Goal: Task Accomplishment & Management: Manage account settings

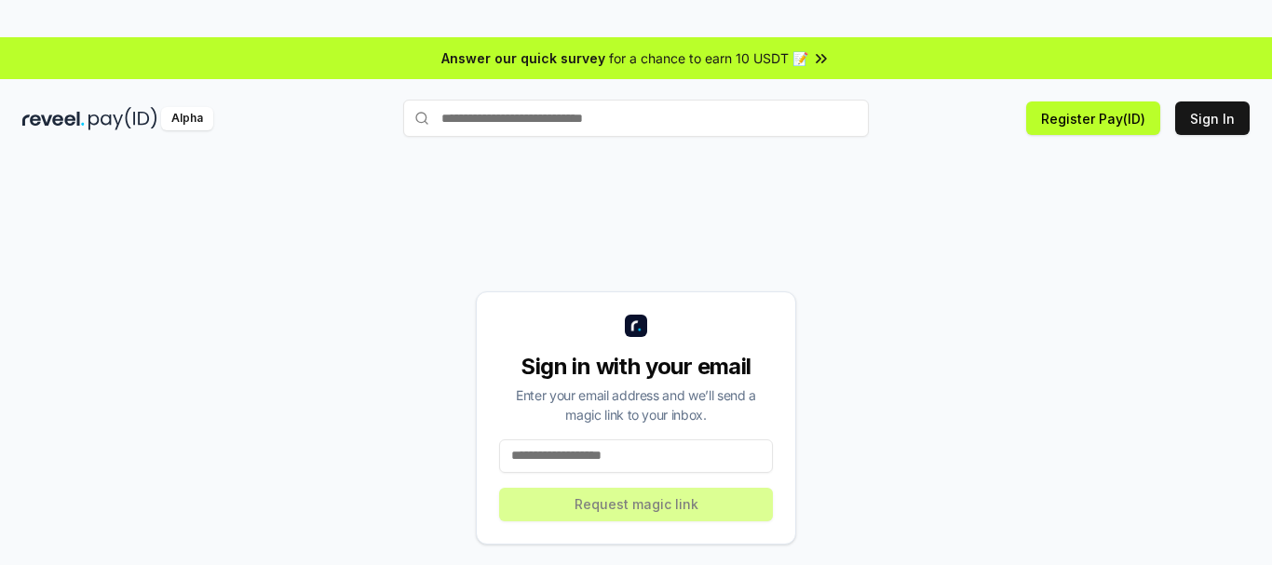
scroll to position [53, 0]
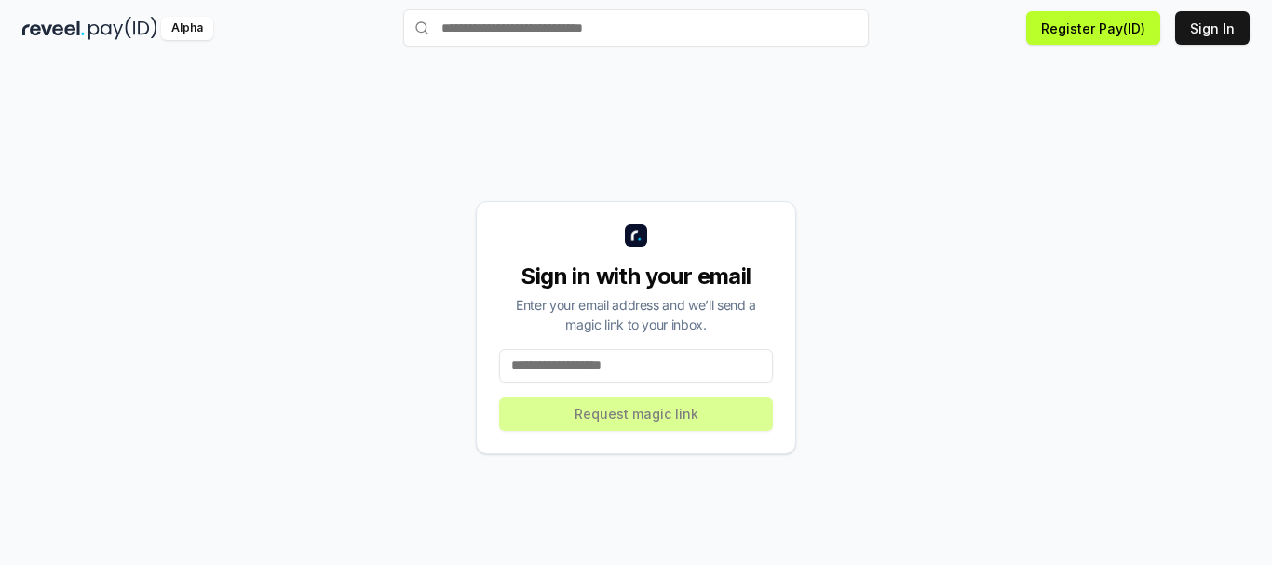
click at [610, 383] on input at bounding box center [636, 366] width 274 height 34
paste input "**********"
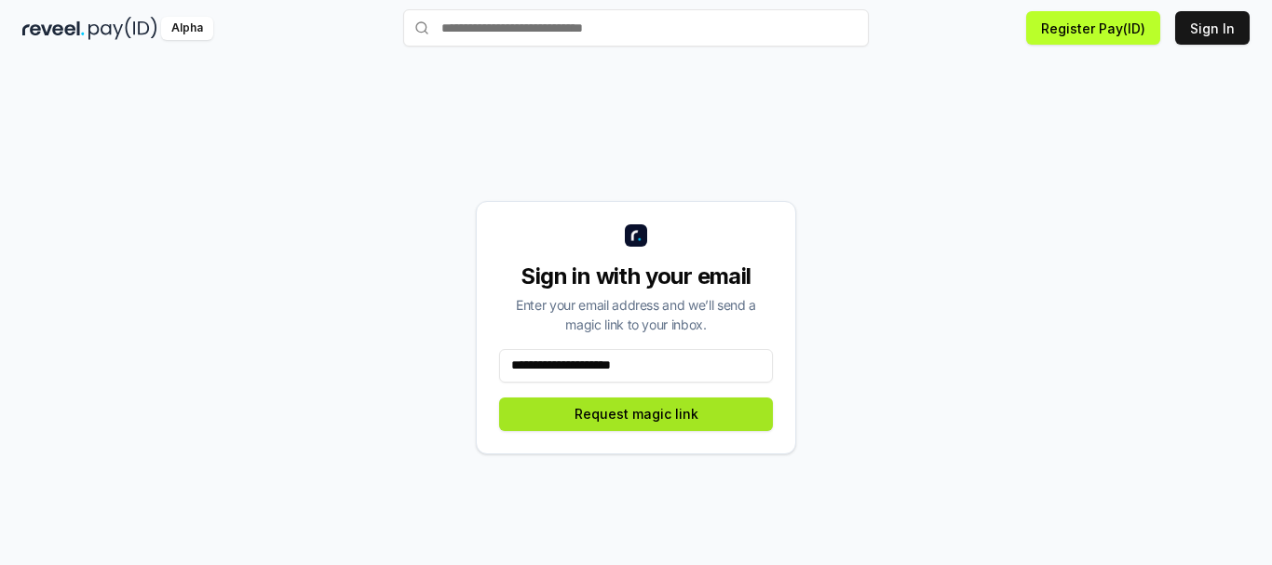
type input "**********"
click at [652, 431] on button "Request magic link" at bounding box center [636, 415] width 274 height 34
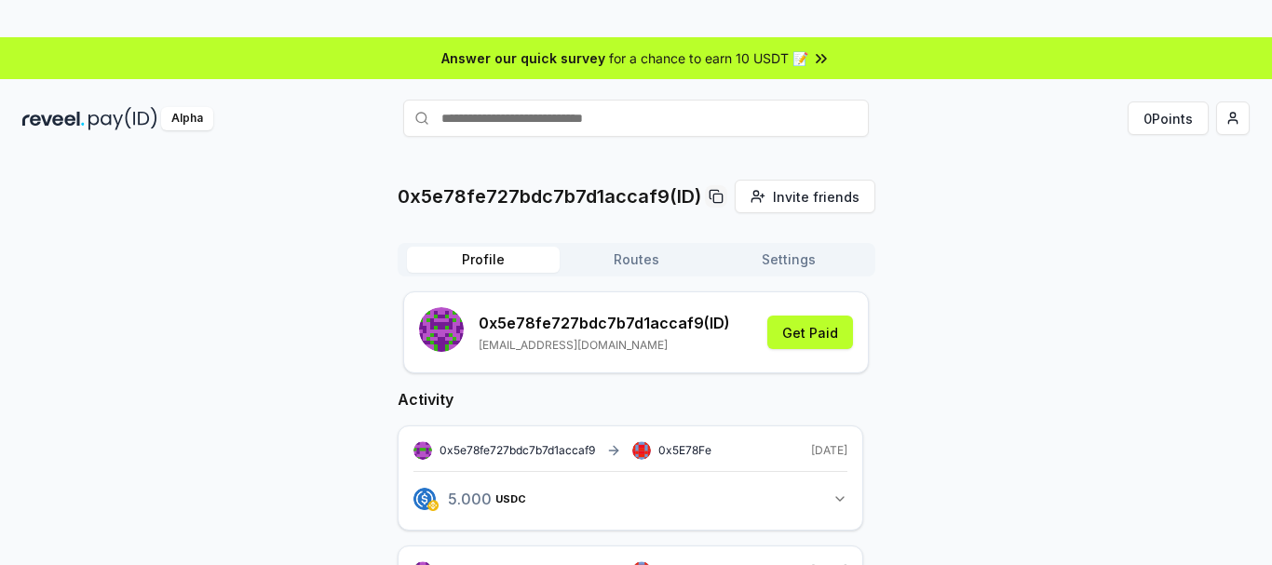
scroll to position [78, 0]
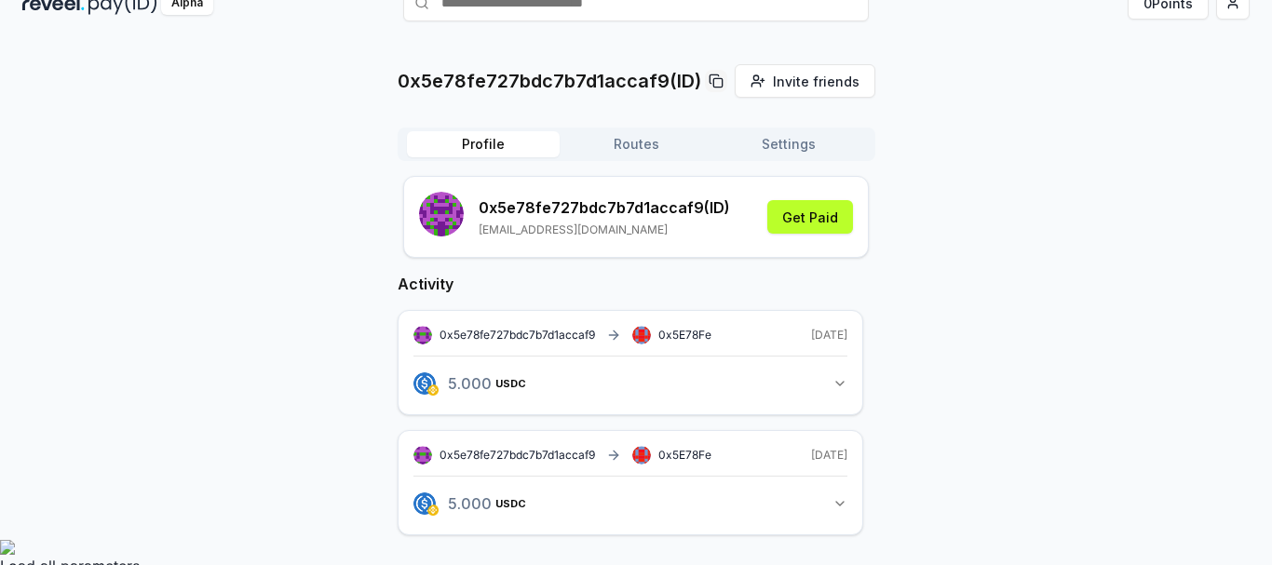
click at [839, 391] on icon "button" at bounding box center [840, 383] width 15 height 15
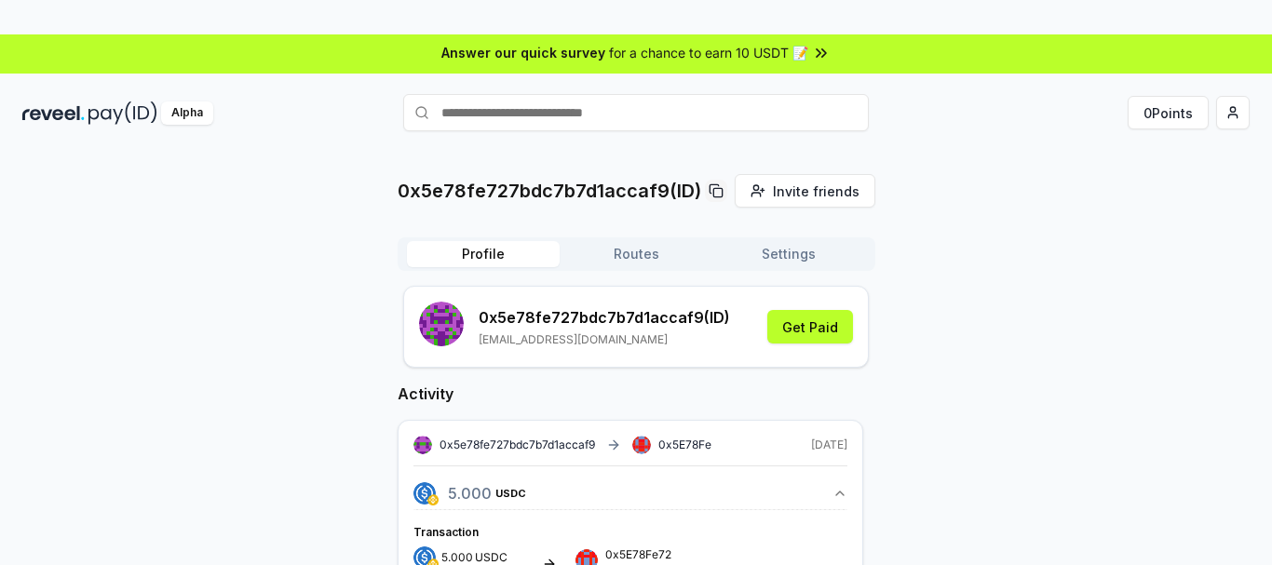
scroll to position [0, 0]
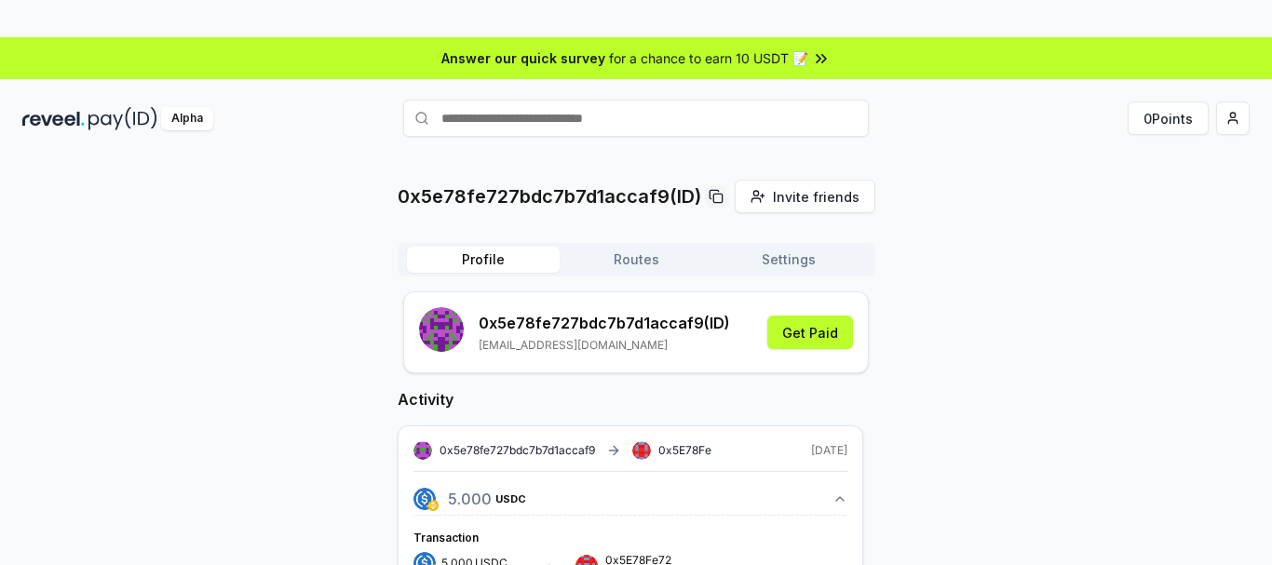
click at [637, 247] on button "Routes" at bounding box center [636, 260] width 153 height 26
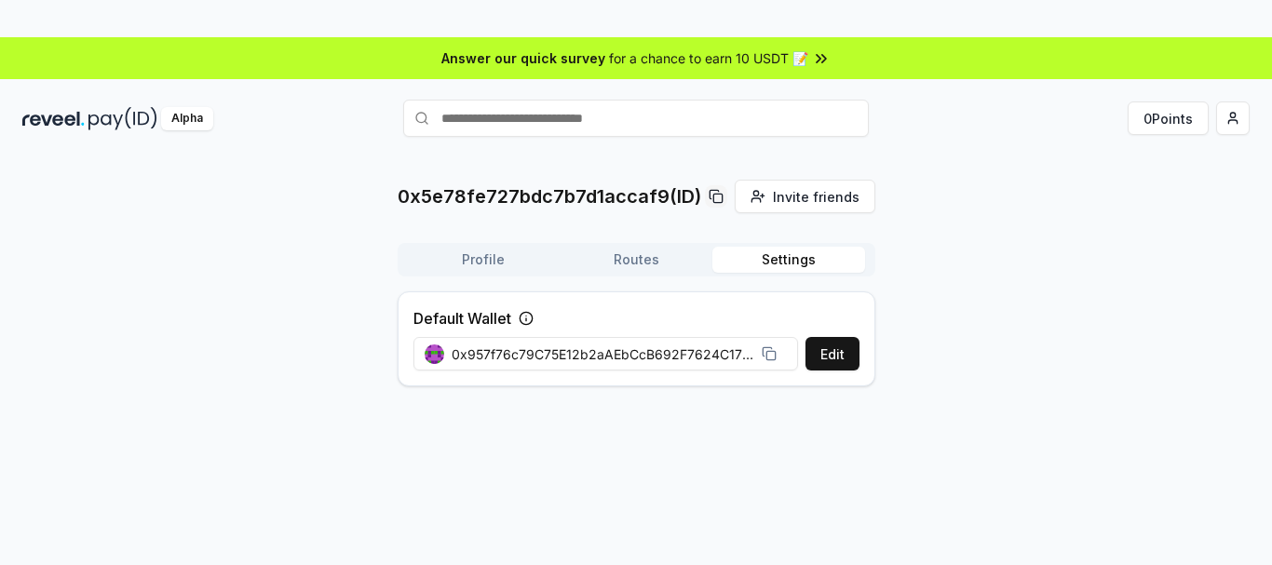
click at [798, 247] on button "Settings" at bounding box center [789, 260] width 153 height 26
click at [490, 247] on button "Profile" at bounding box center [483, 260] width 153 height 26
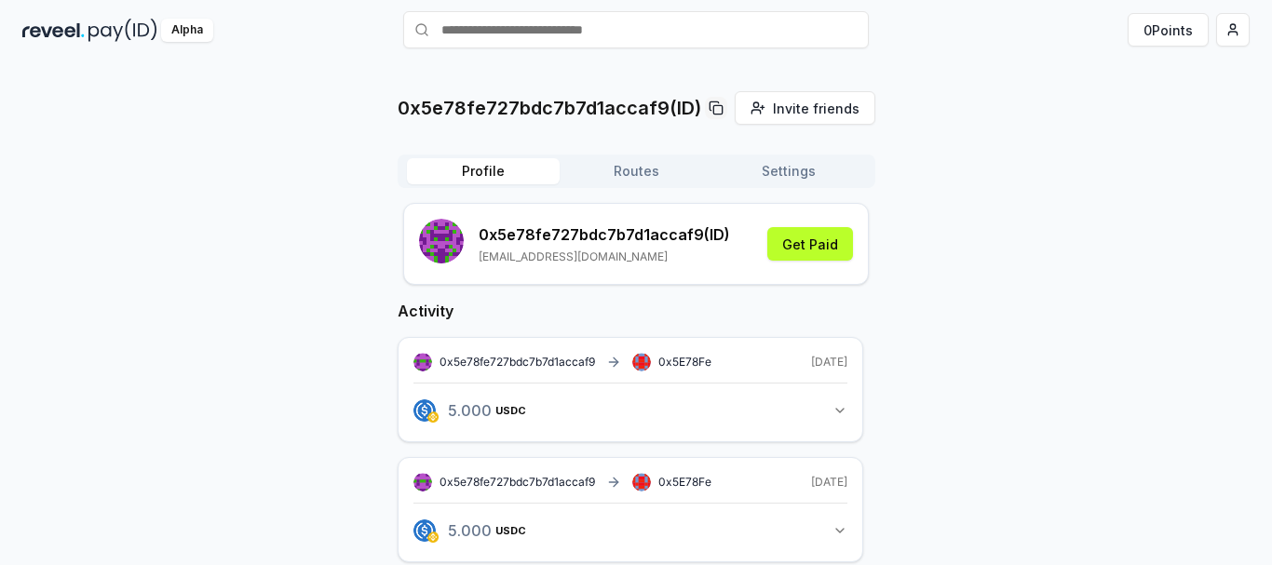
scroll to position [78, 0]
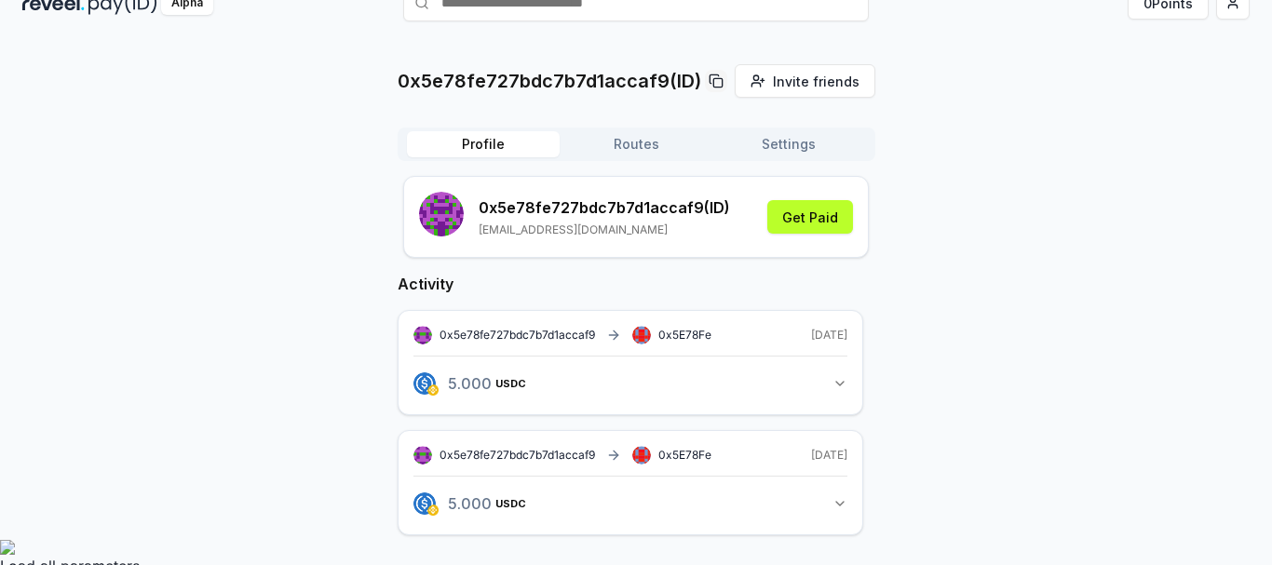
click at [841, 380] on icon "button" at bounding box center [840, 383] width 15 height 15
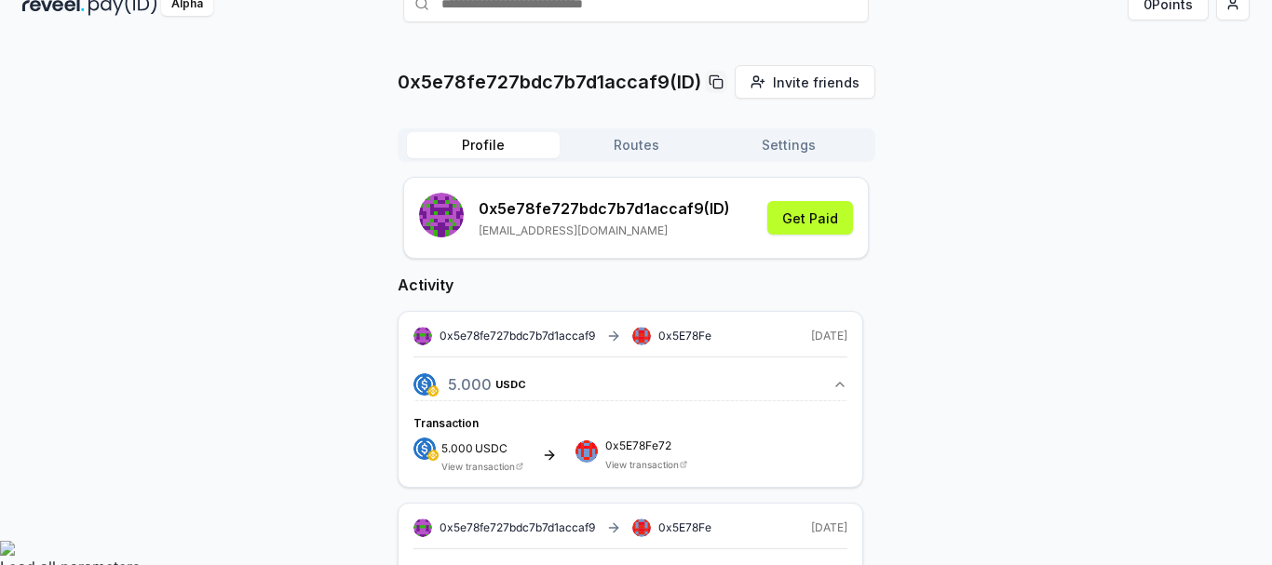
scroll to position [0, 0]
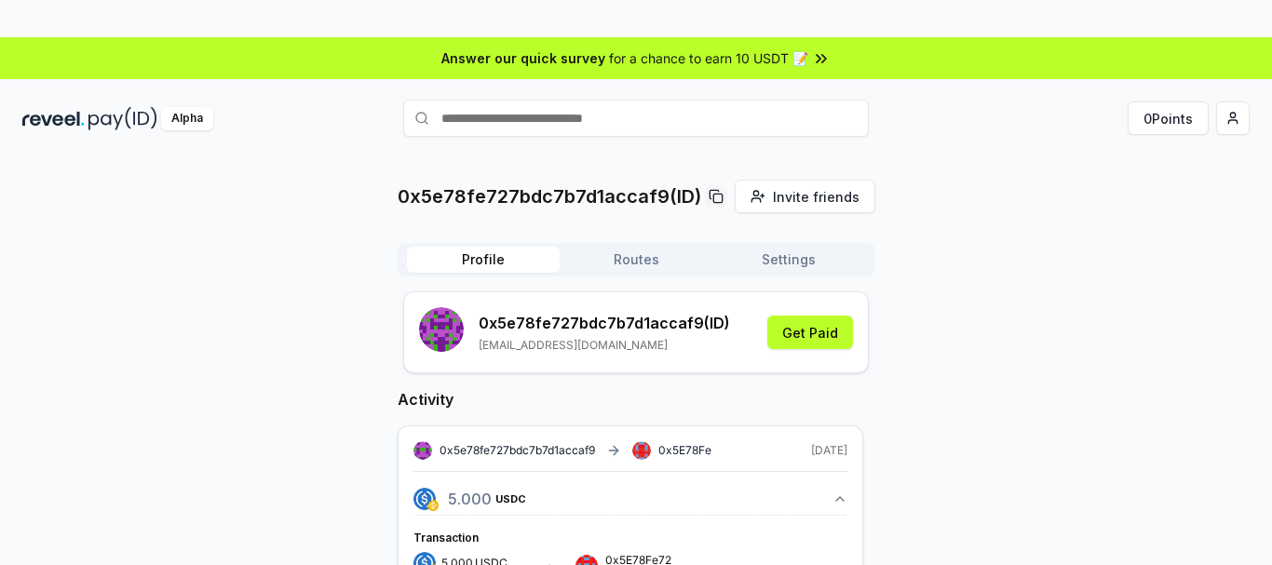
click at [183, 107] on div "Alpha" at bounding box center [187, 118] width 52 height 23
click at [738, 56] on span "for a chance to earn 10 USDT 📝" at bounding box center [708, 58] width 199 height 20
click at [1232, 122] on html "Answer our quick survey for a chance to earn 10 USDT 📝 Alpha 0 Points 0x5e78fe7…" at bounding box center [636, 282] width 1272 height 565
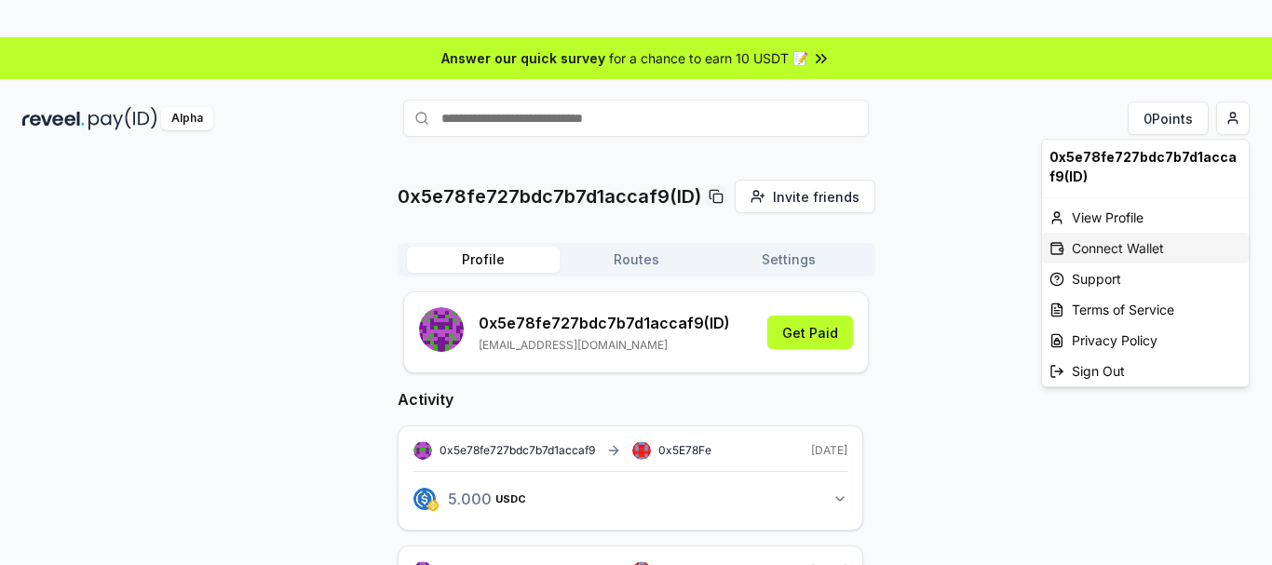
click at [1135, 248] on div "Connect Wallet" at bounding box center [1145, 248] width 207 height 31
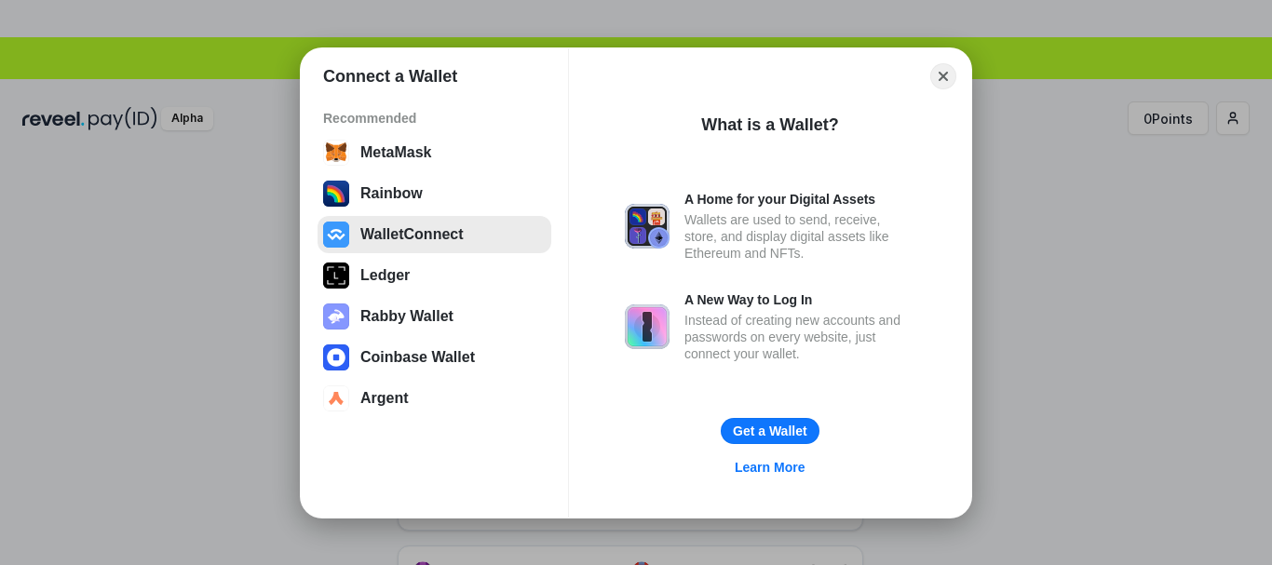
click at [441, 237] on button "WalletConnect" at bounding box center [435, 234] width 234 height 37
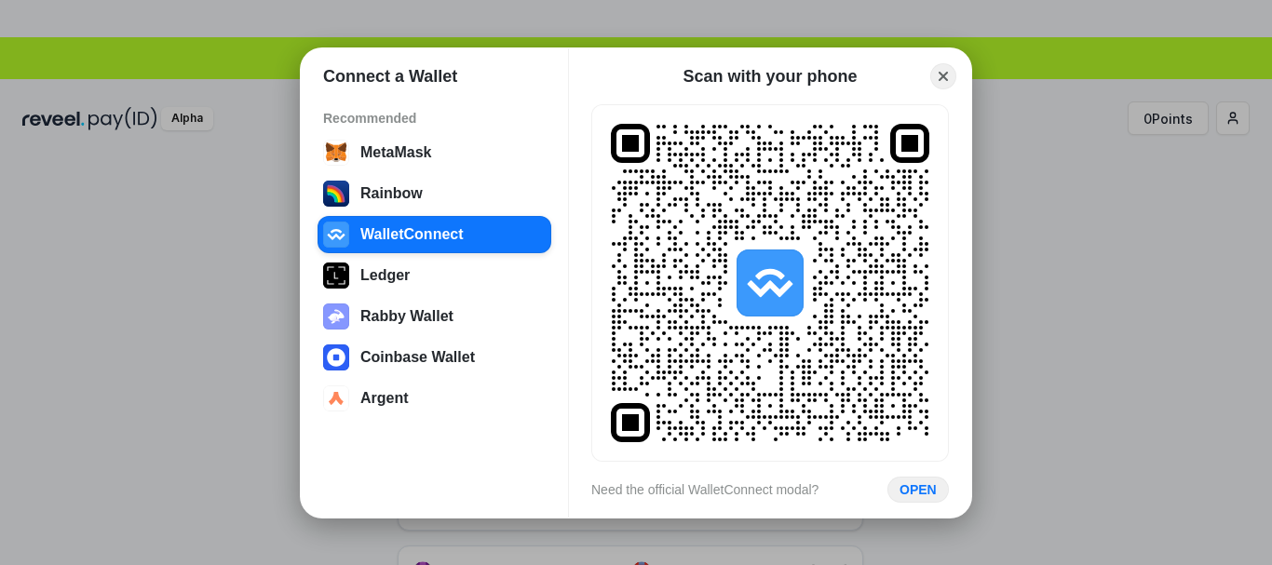
click at [776, 433] on rect at bounding box center [770, 283] width 319 height 319
click at [914, 481] on button "OPEN" at bounding box center [918, 489] width 62 height 27
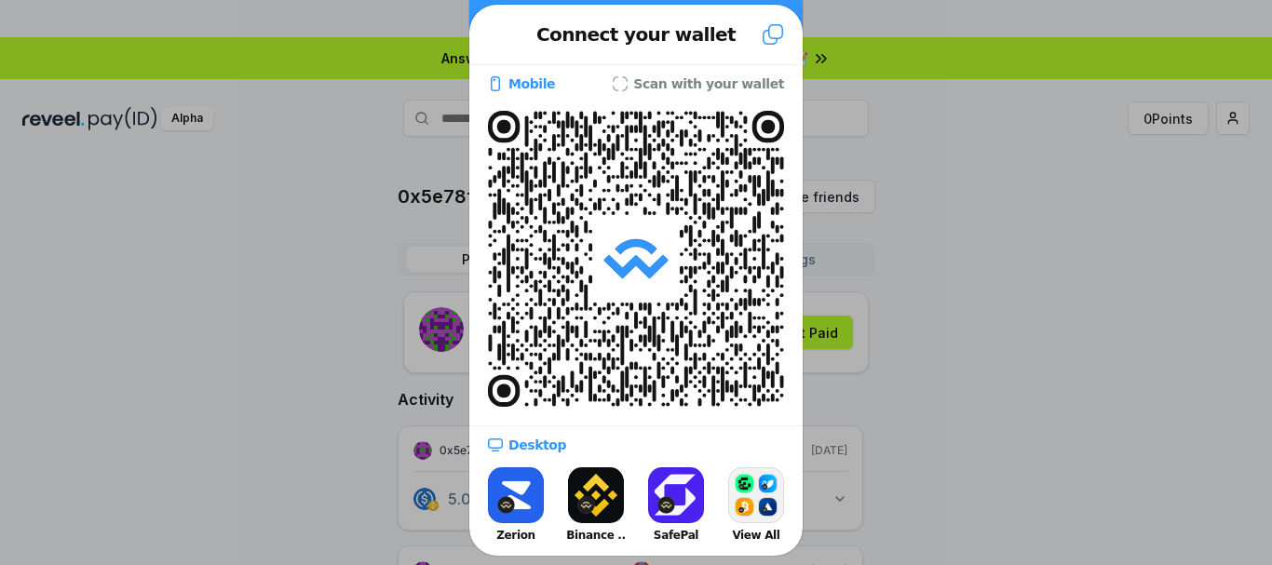
scroll to position [91, 0]
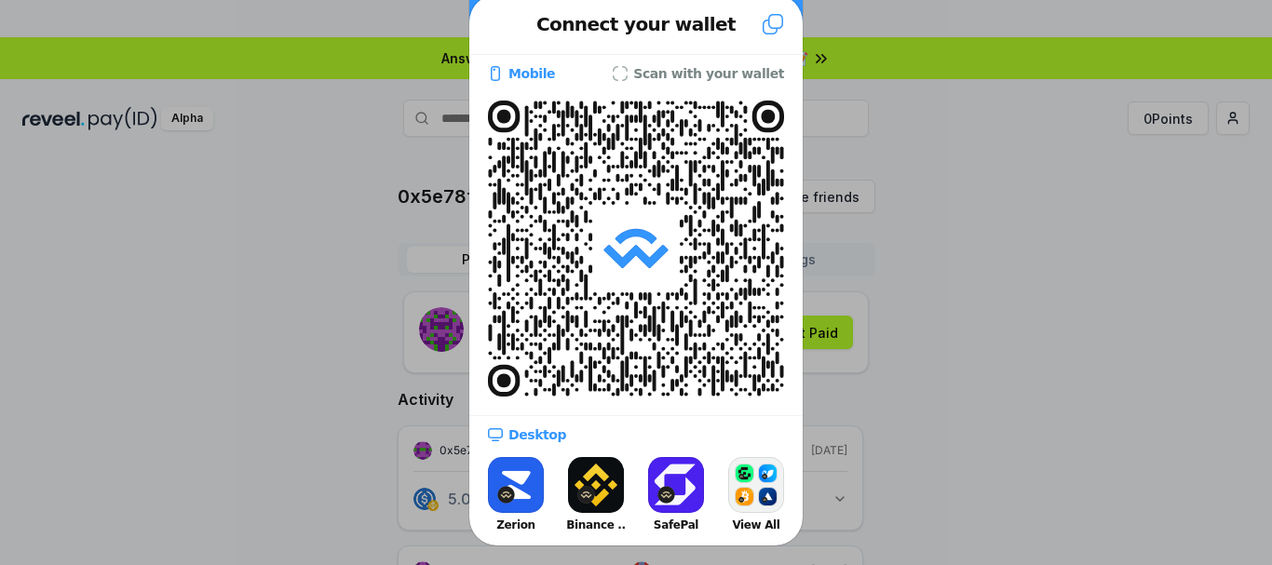
click at [592, 479] on button "Binance .." at bounding box center [596, 495] width 75 height 84
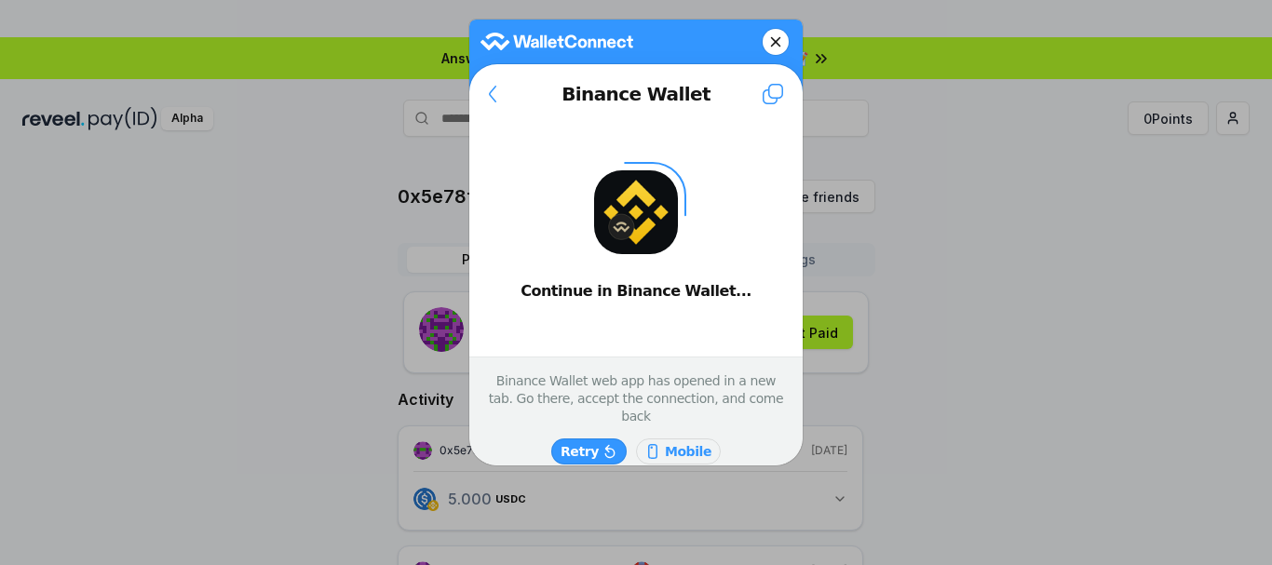
scroll to position [0, 0]
click at [0, 0] on slot "Mobile" at bounding box center [0, 0] width 0 height 0
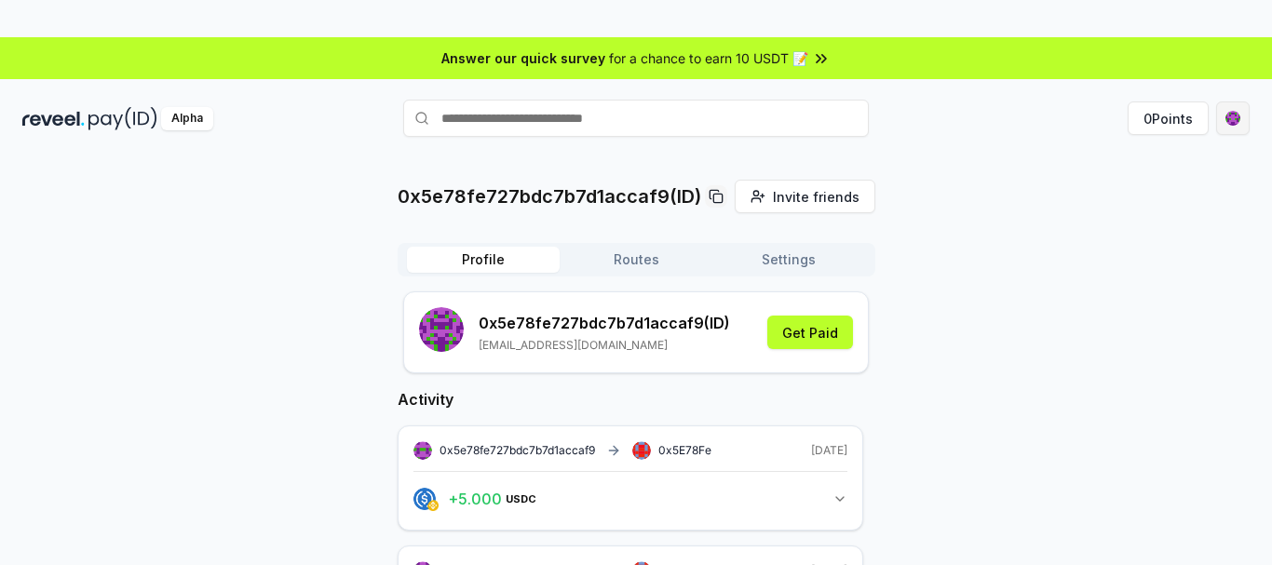
click at [1232, 111] on html "Answer our quick survey for a chance to earn 10 USDT 📝 Alpha 0 Points 0x5e78fe7…" at bounding box center [636, 282] width 1272 height 565
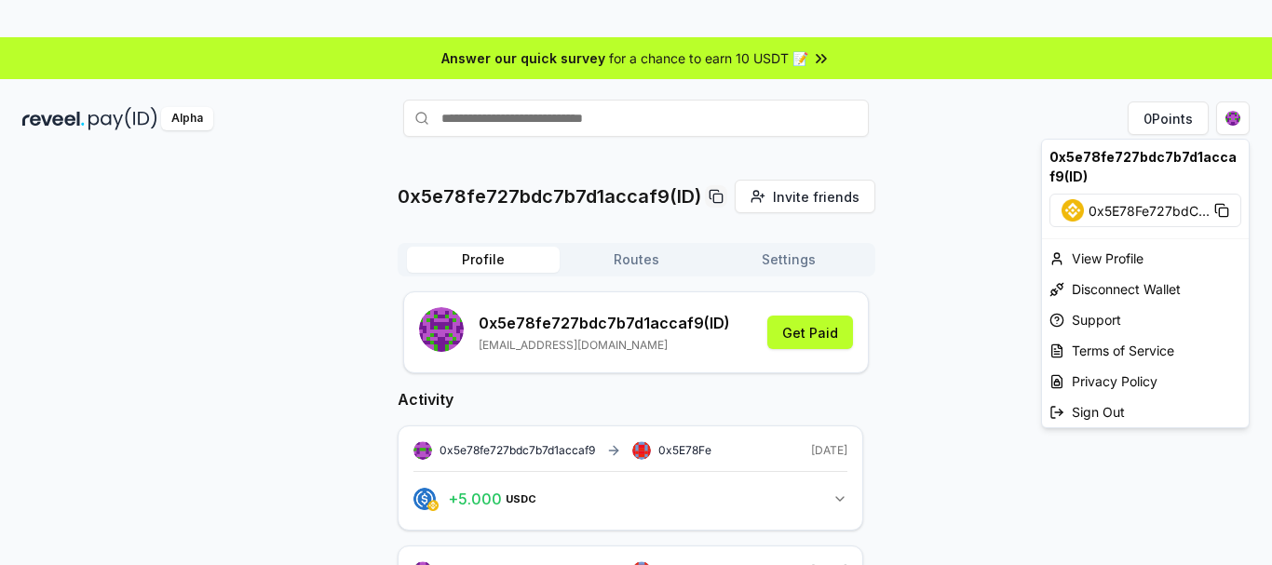
click at [912, 155] on html "Answer our quick survey for a chance to earn 10 USDT 📝 Alpha 0 Points 0x5e78fe7…" at bounding box center [636, 282] width 1272 height 565
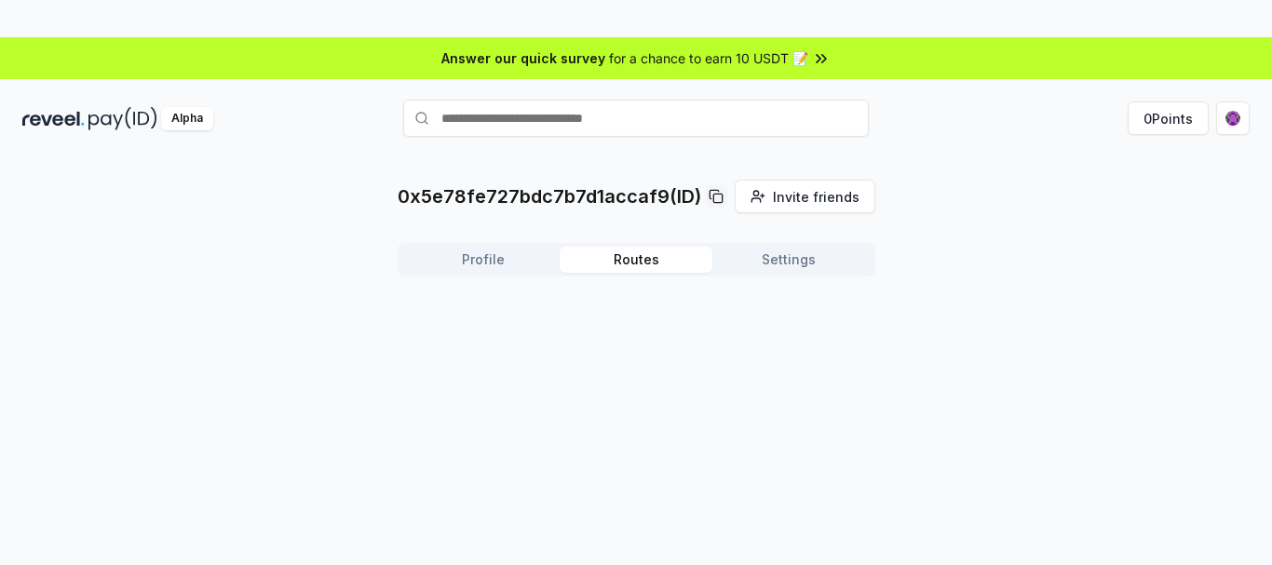
click at [618, 254] on button "Routes" at bounding box center [636, 260] width 153 height 26
click at [762, 261] on button "Settings" at bounding box center [789, 260] width 153 height 26
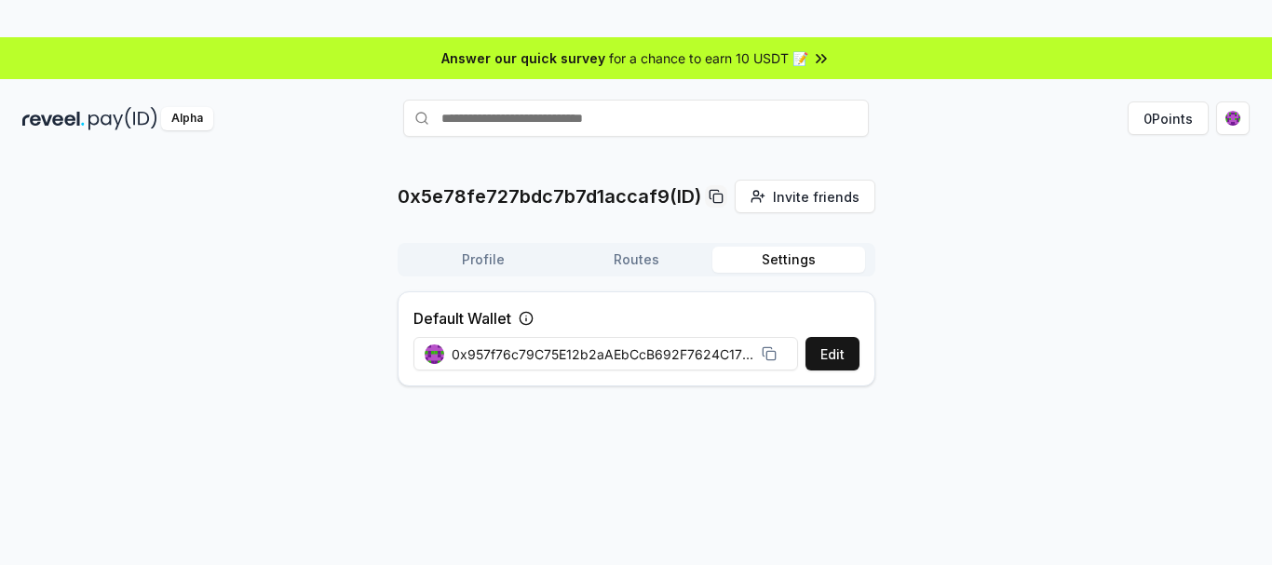
click at [461, 255] on button "Profile" at bounding box center [483, 260] width 153 height 26
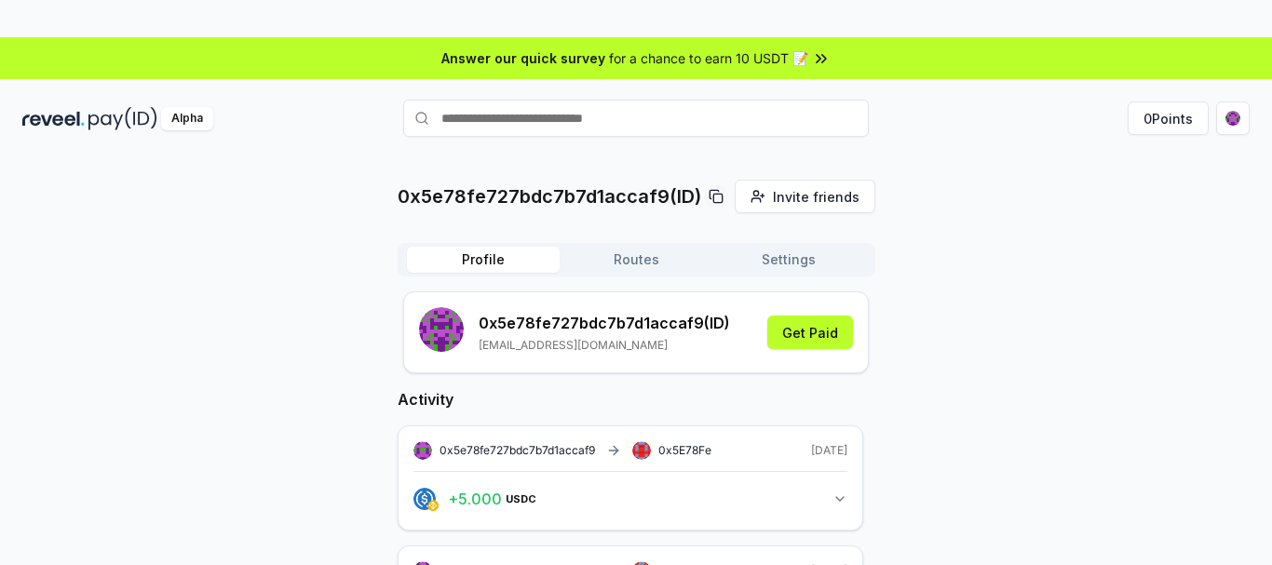
click at [715, 193] on icon at bounding box center [716, 196] width 15 height 15
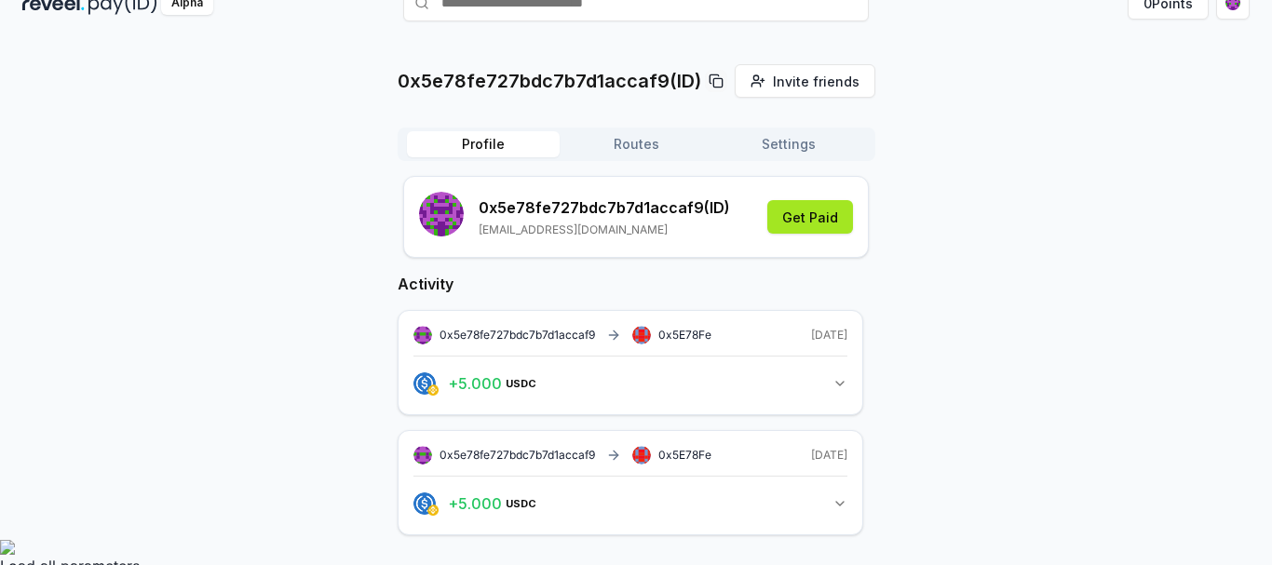
click at [791, 234] on button "Get Paid" at bounding box center [811, 217] width 86 height 34
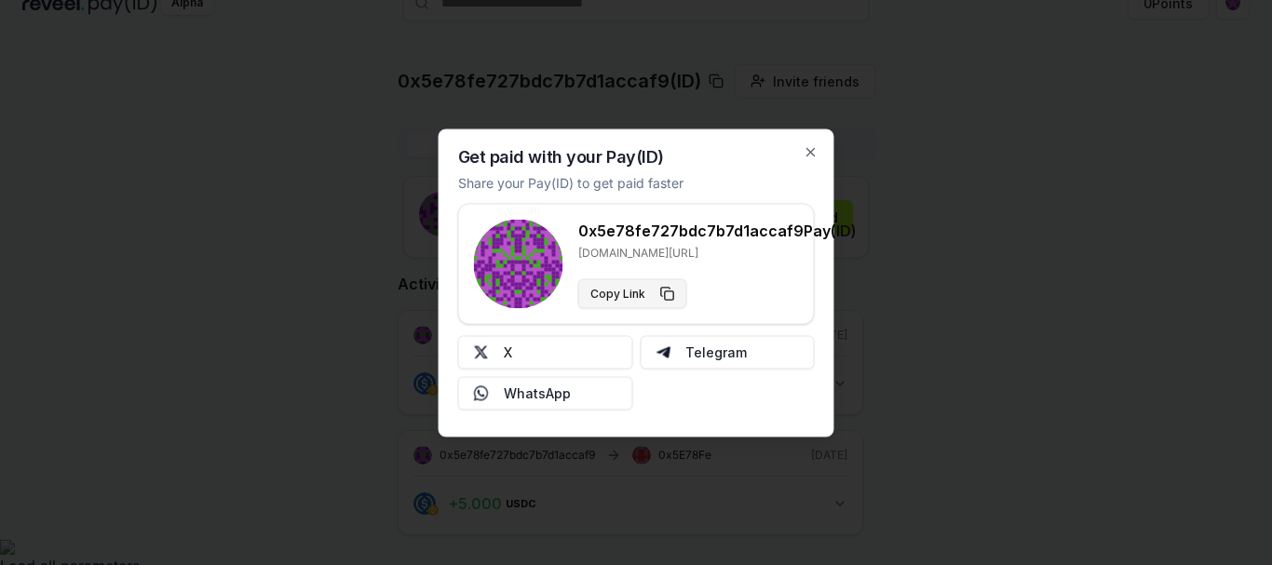
click at [671, 293] on button "Copy Link" at bounding box center [632, 294] width 109 height 30
click at [551, 357] on button "X" at bounding box center [545, 352] width 175 height 34
click at [661, 291] on button "Copy Link" at bounding box center [632, 294] width 109 height 30
click at [812, 142] on div "Get paid with your Pay(ID) Share your Pay(ID) to get paid faster 0x5e78fe727bdc…" at bounding box center [637, 283] width 396 height 308
click at [812, 152] on icon "button" at bounding box center [811, 151] width 7 height 7
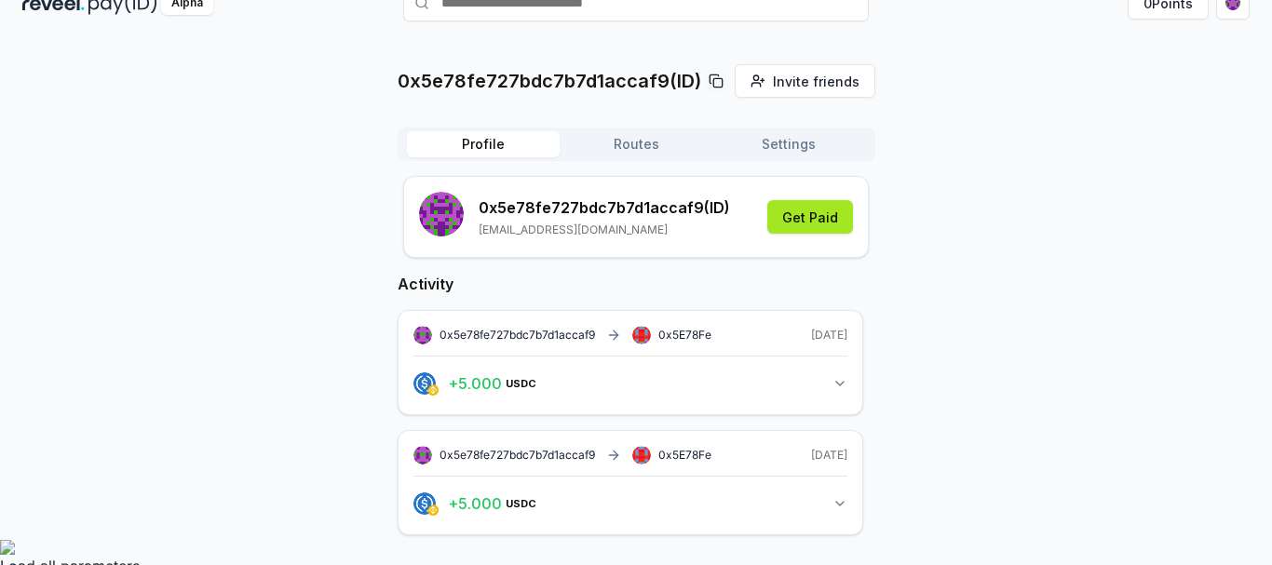
click at [804, 220] on button "Get Paid" at bounding box center [811, 217] width 86 height 34
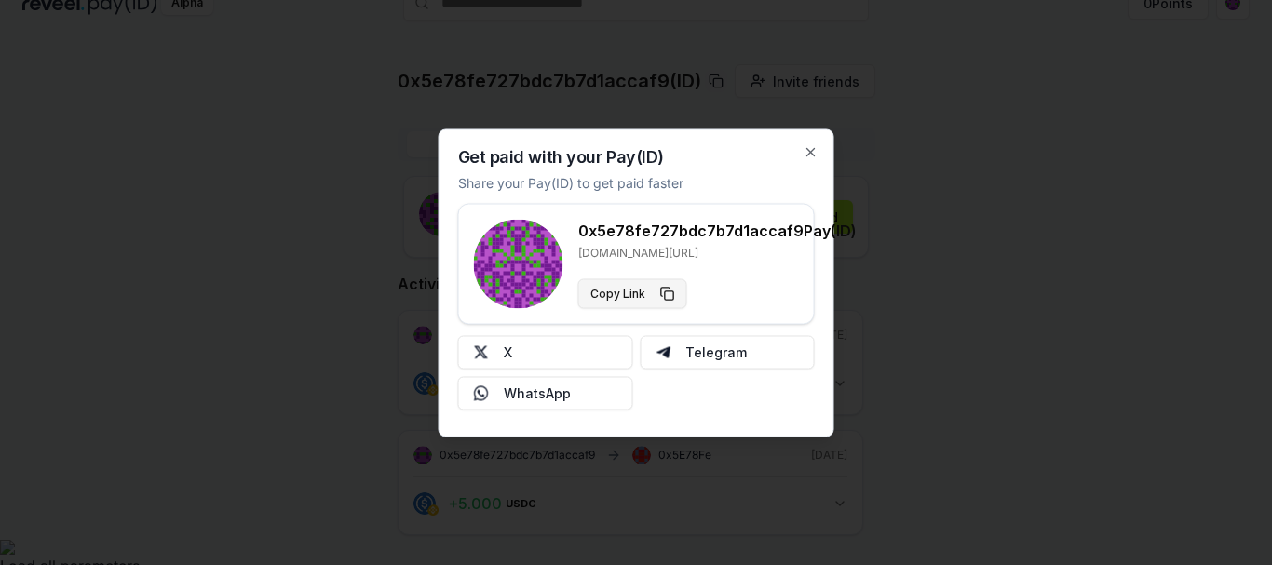
click at [663, 293] on button "Copy Link" at bounding box center [632, 294] width 109 height 30
click at [811, 151] on icon "button" at bounding box center [811, 151] width 7 height 7
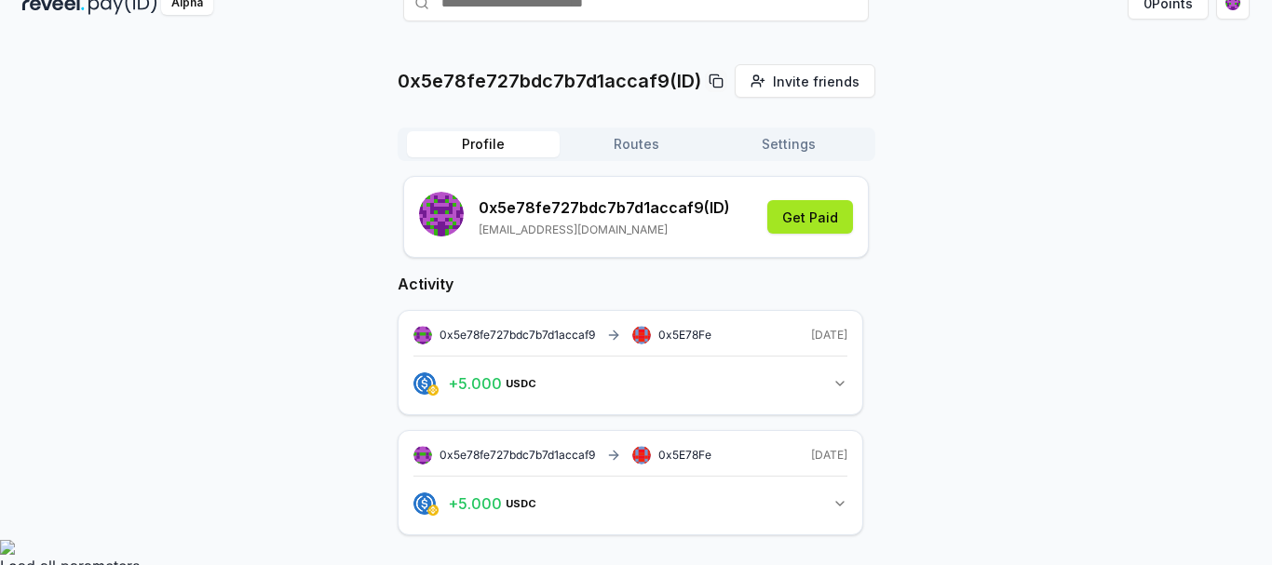
scroll to position [0, 0]
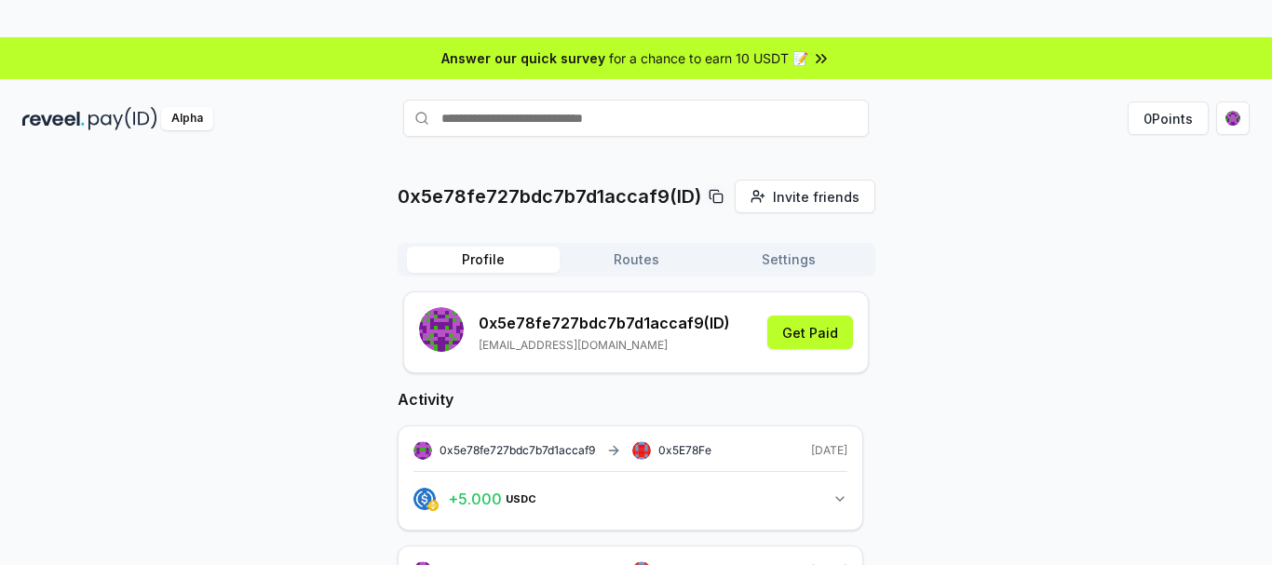
click at [714, 189] on icon at bounding box center [716, 196] width 15 height 15
click at [1024, 233] on div "0x5e78fe727bdc7b7d1accaf9(ID) Invite friends Invite Profile Routes Settings 0x5…" at bounding box center [636, 430] width 1228 height 501
click at [1233, 92] on html "Answer our quick survey for a chance to earn 10 USDT 📝 Alpha 0 Points 0x5e78fe7…" at bounding box center [636, 282] width 1272 height 565
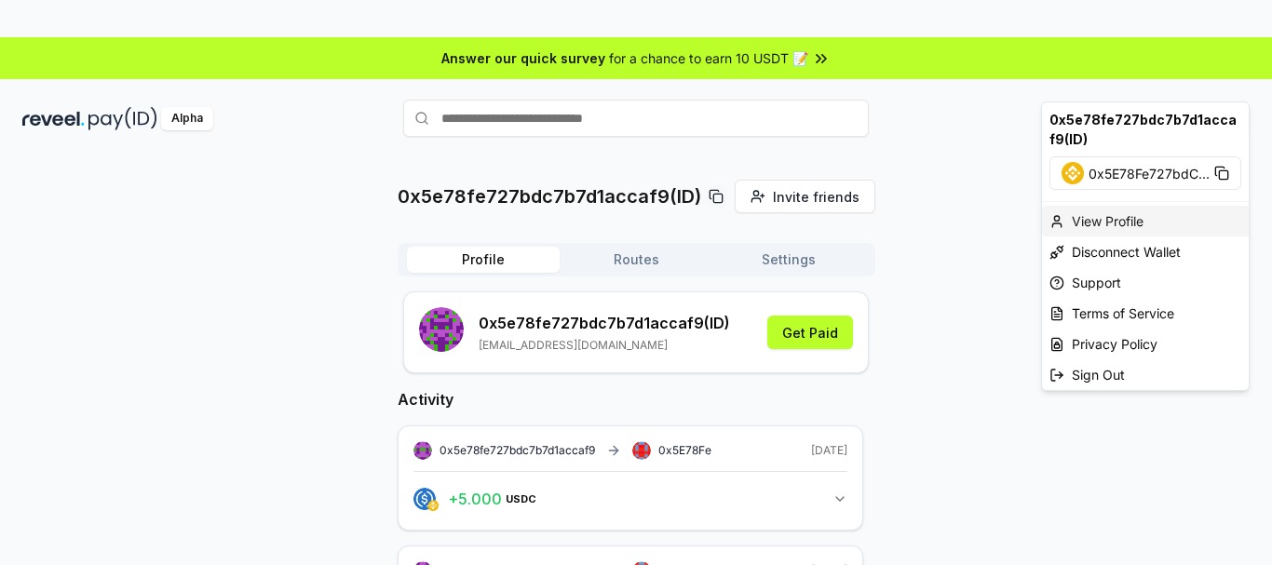
click at [1129, 221] on div "View Profile" at bounding box center [1145, 221] width 207 height 31
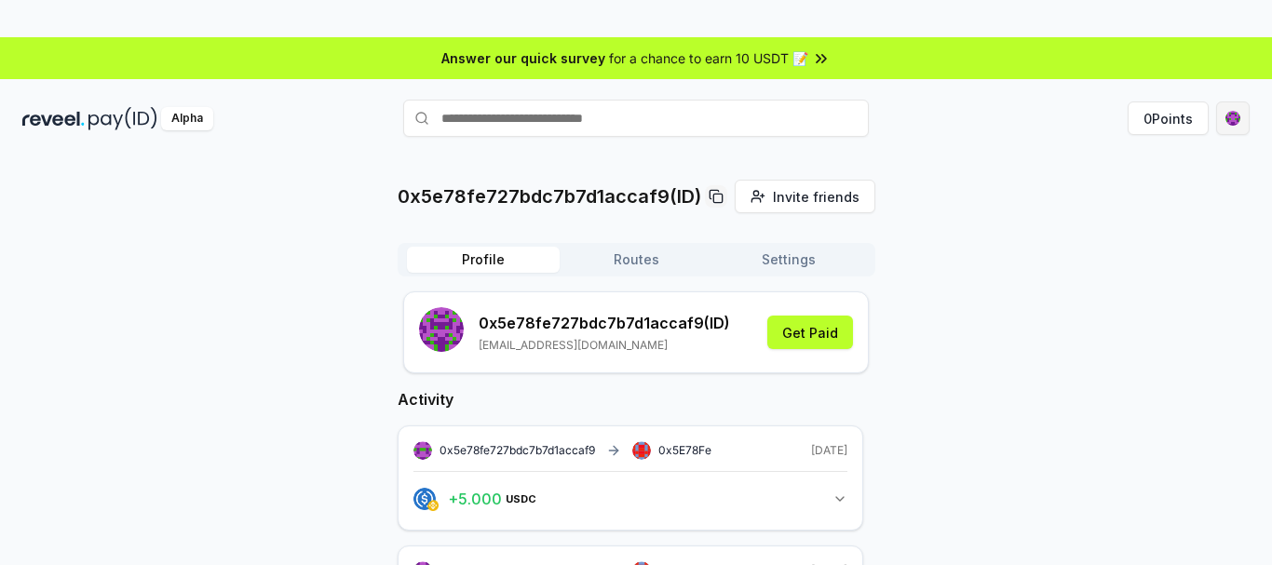
click at [1234, 90] on html "Answer our quick survey for a chance to earn 10 USDT 📝 Alpha 0 Points 0x5e78fe7…" at bounding box center [636, 282] width 1272 height 565
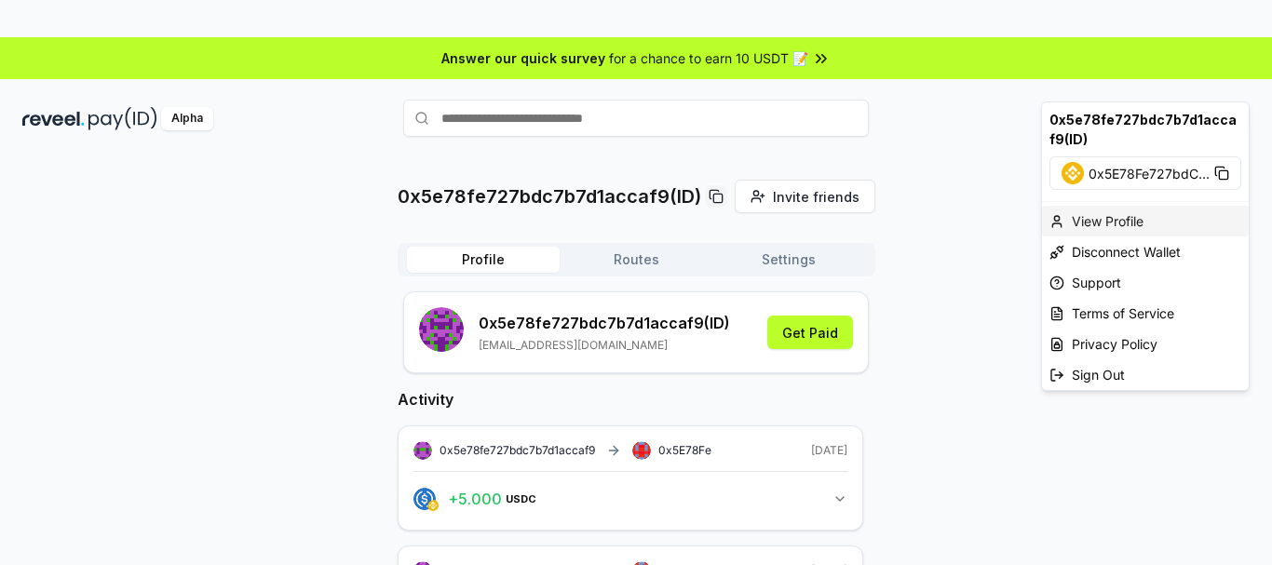
click at [1125, 219] on div "View Profile" at bounding box center [1145, 221] width 207 height 31
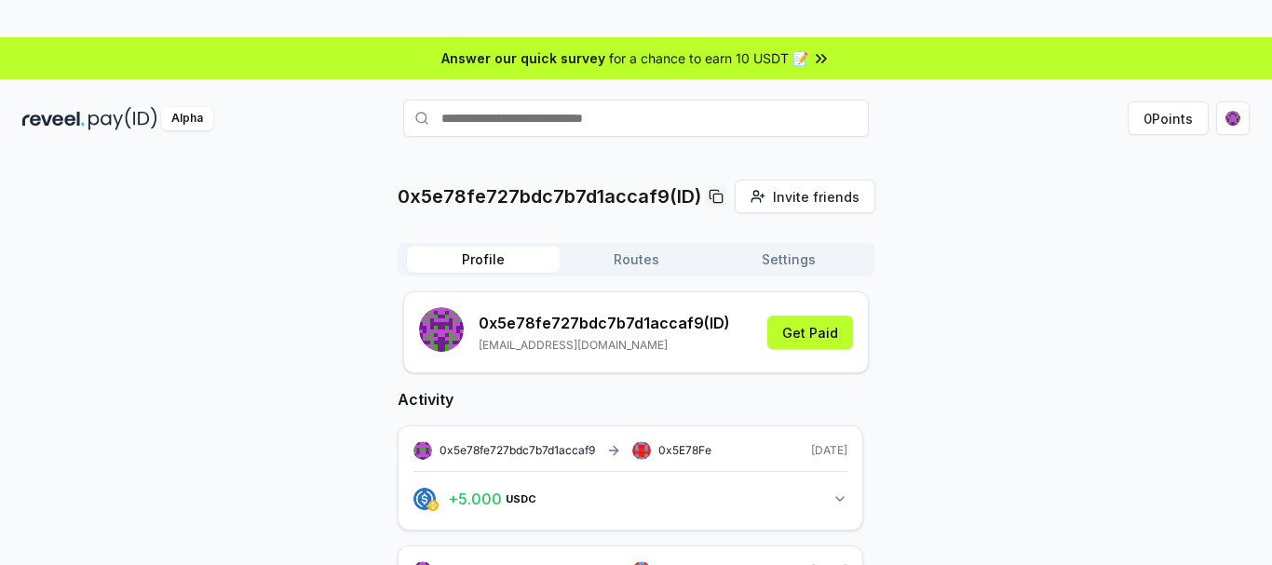
click at [646, 263] on button "Routes" at bounding box center [636, 260] width 153 height 26
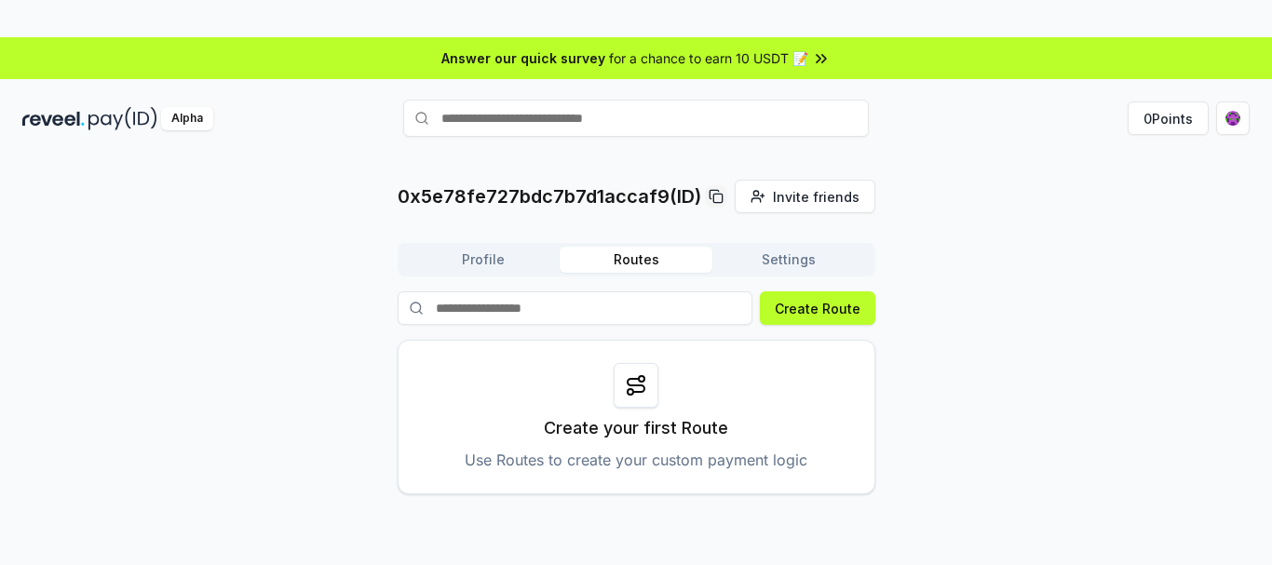
click at [787, 262] on button "Settings" at bounding box center [789, 260] width 153 height 26
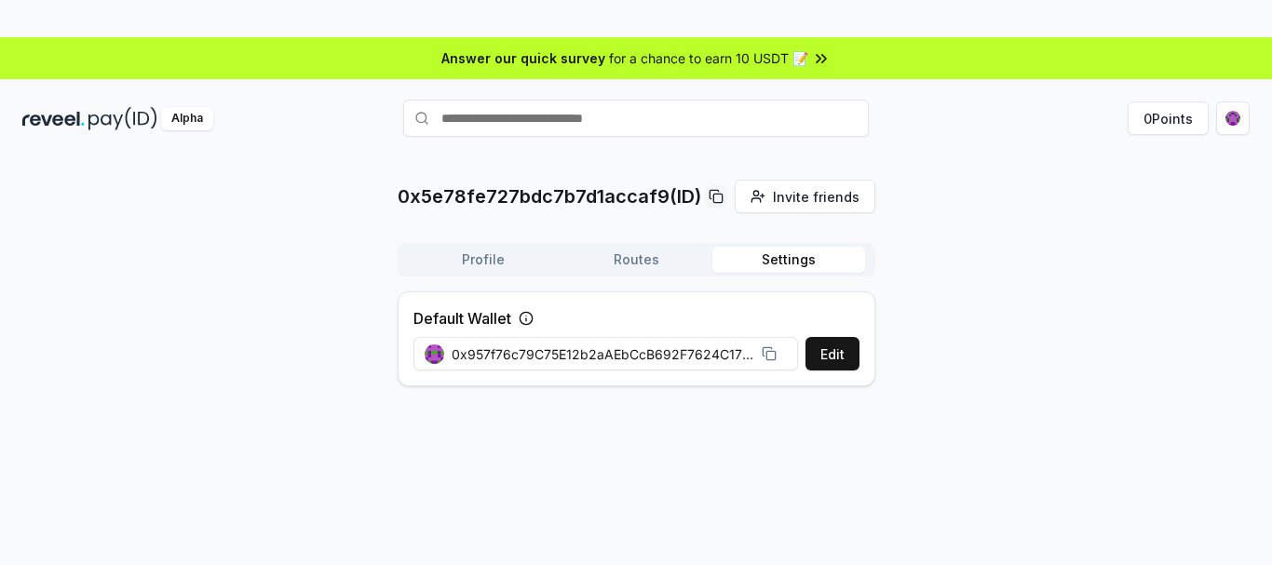
click at [774, 354] on icon at bounding box center [769, 354] width 15 height 15
click at [823, 354] on button "Edit" at bounding box center [833, 354] width 54 height 34
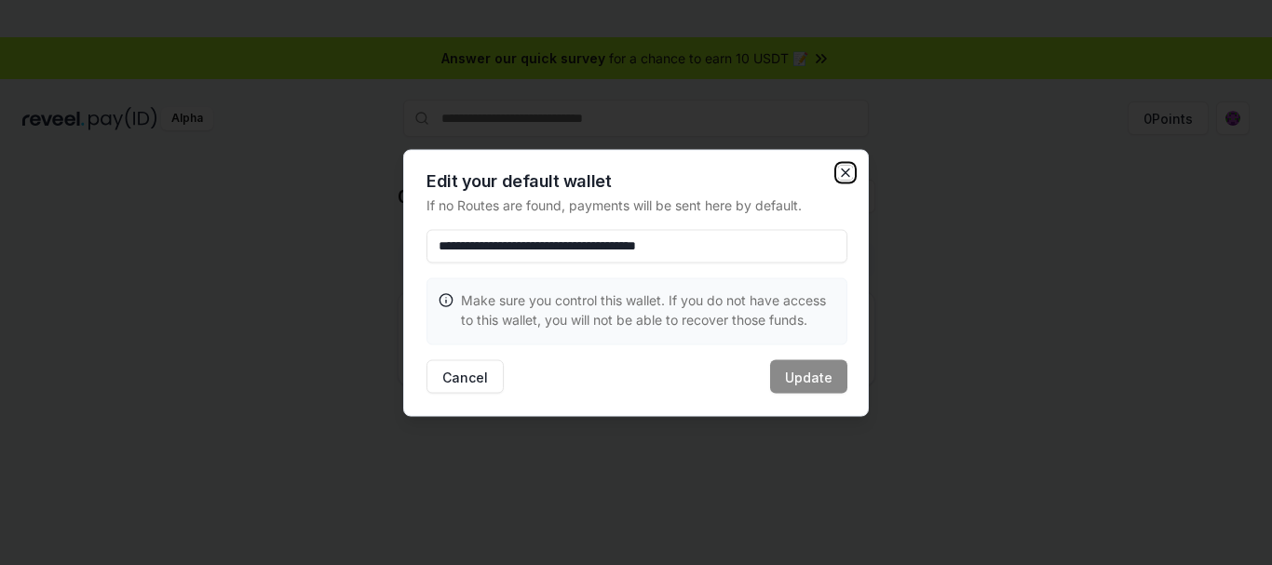
click at [844, 168] on icon "button" at bounding box center [845, 172] width 15 height 15
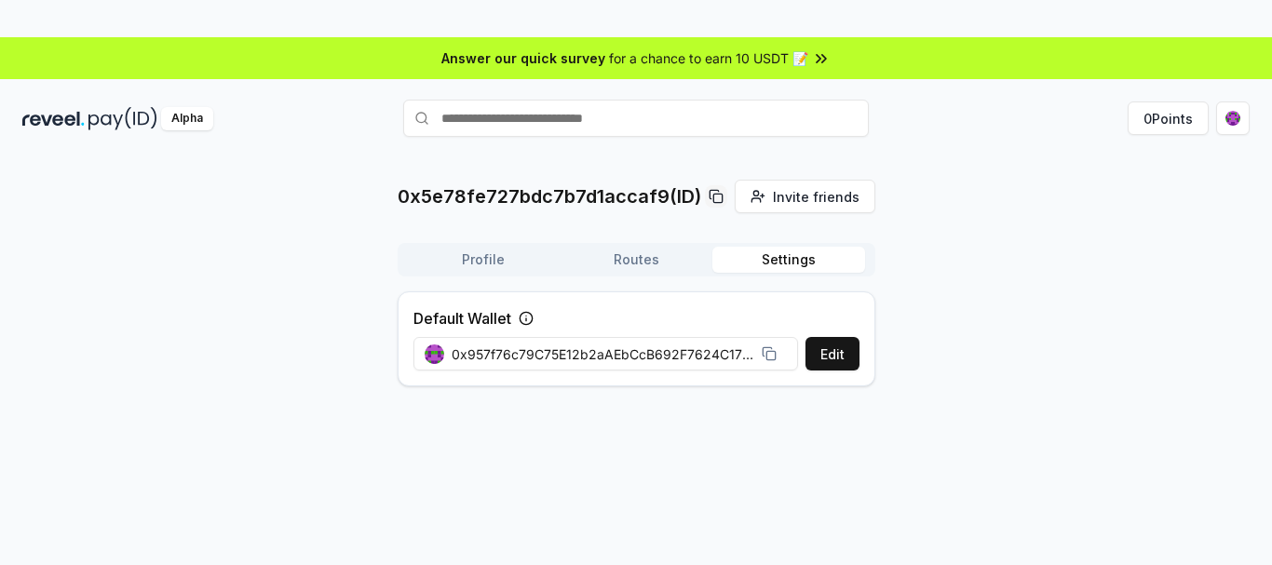
click at [633, 252] on button "Routes" at bounding box center [636, 260] width 153 height 26
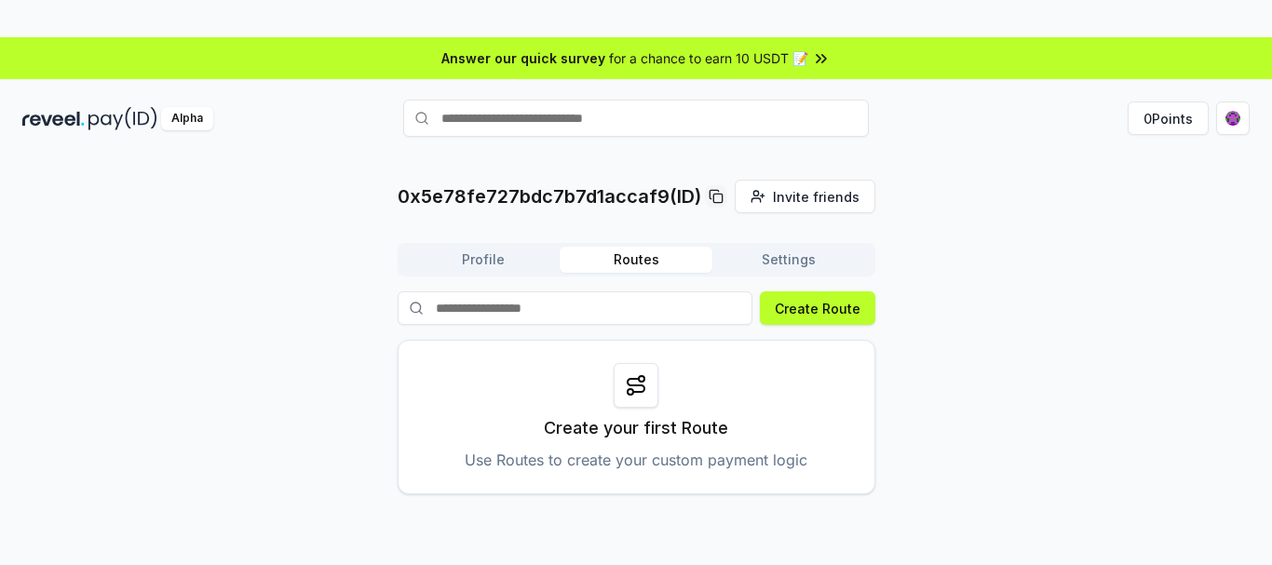
click at [499, 256] on button "Profile" at bounding box center [483, 260] width 153 height 26
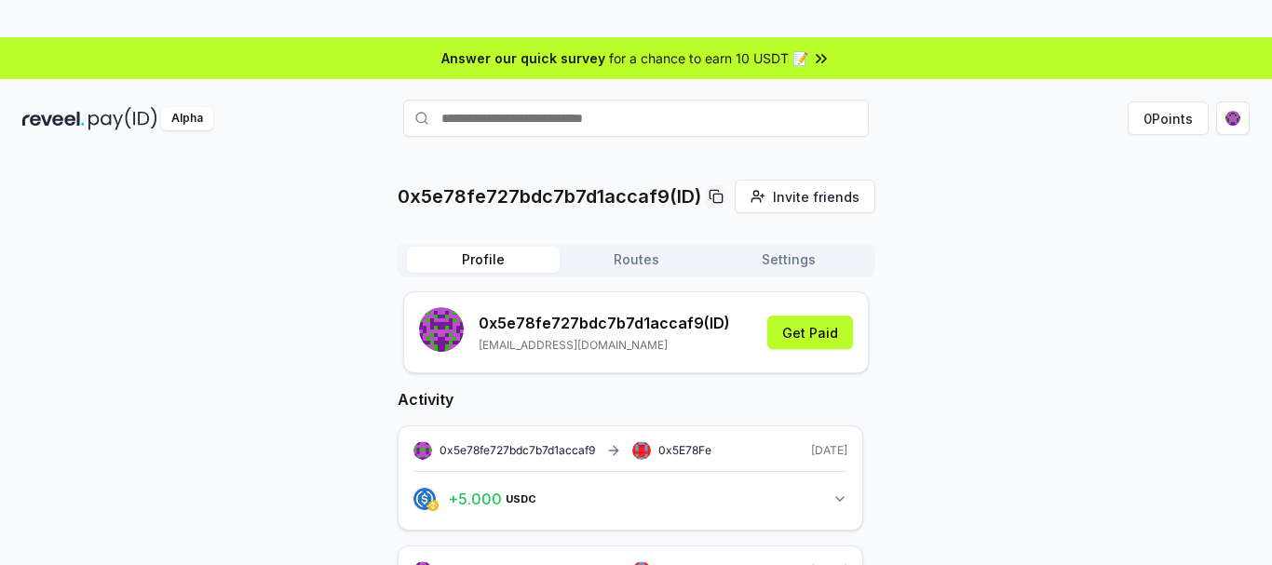
click at [568, 125] on input "text" at bounding box center [636, 118] width 466 height 37
click at [1226, 126] on html "Answer our quick survey for a chance to earn 10 USDT 📝 Alpha 0 Points 0x5e78fe7…" at bounding box center [636, 282] width 1272 height 565
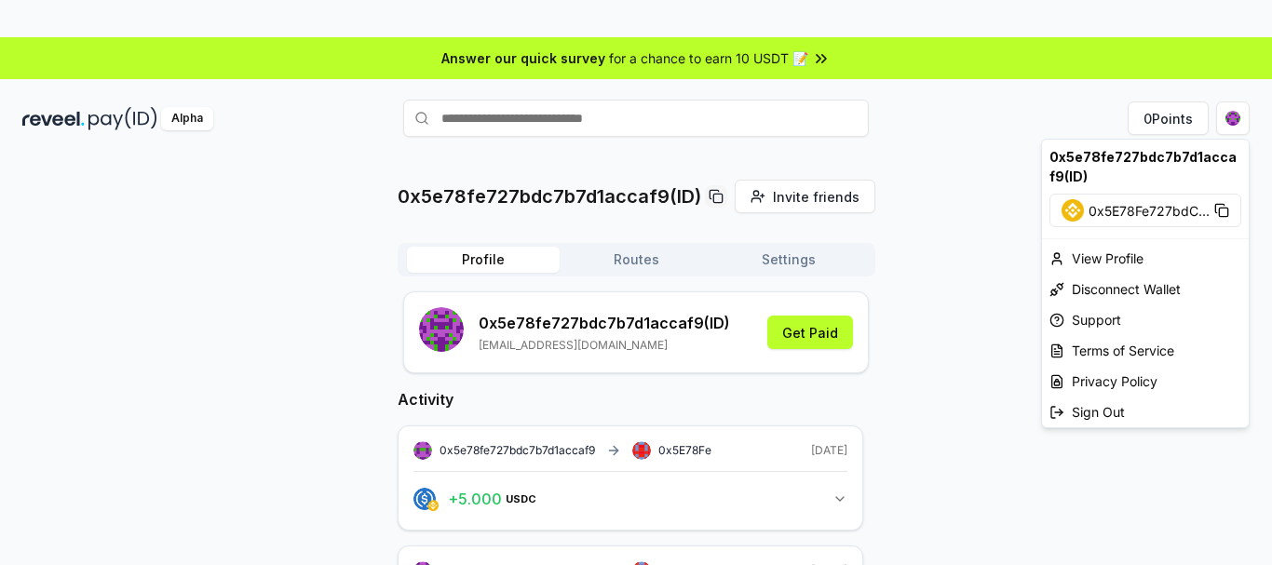
click at [1223, 211] on icon at bounding box center [1222, 210] width 15 height 15
click at [281, 255] on html "Answer our quick survey for a chance to earn 10 USDT 📝 Alpha 0 Points 0x5e78fe7…" at bounding box center [636, 282] width 1272 height 565
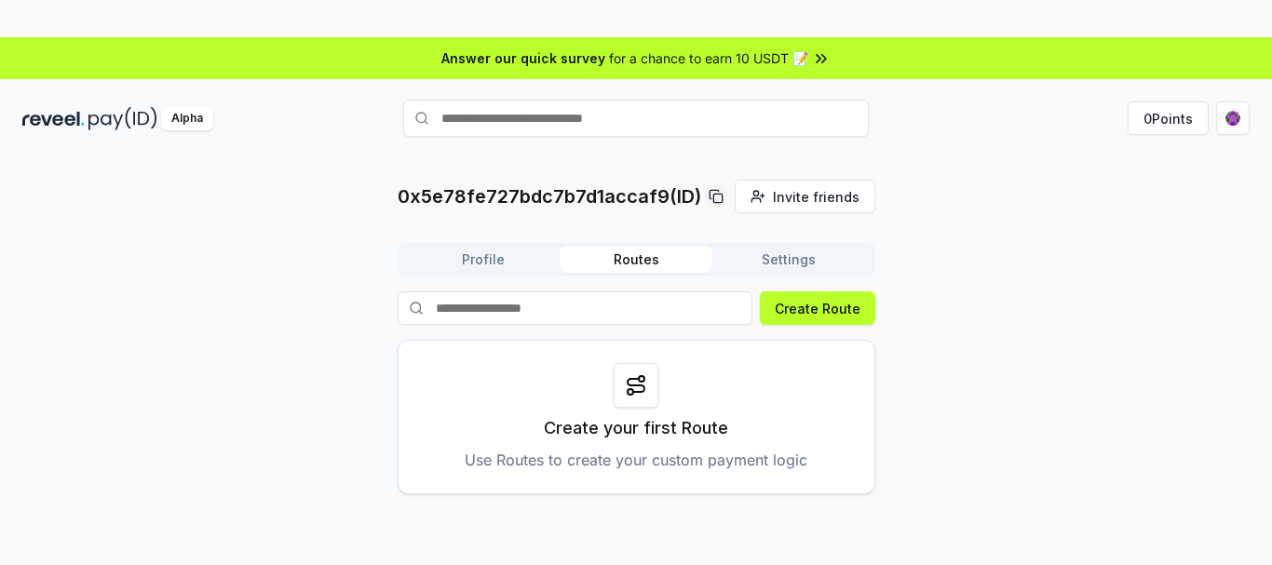
click at [647, 260] on button "Routes" at bounding box center [636, 260] width 153 height 26
click at [815, 311] on button "Create Route" at bounding box center [818, 309] width 116 height 34
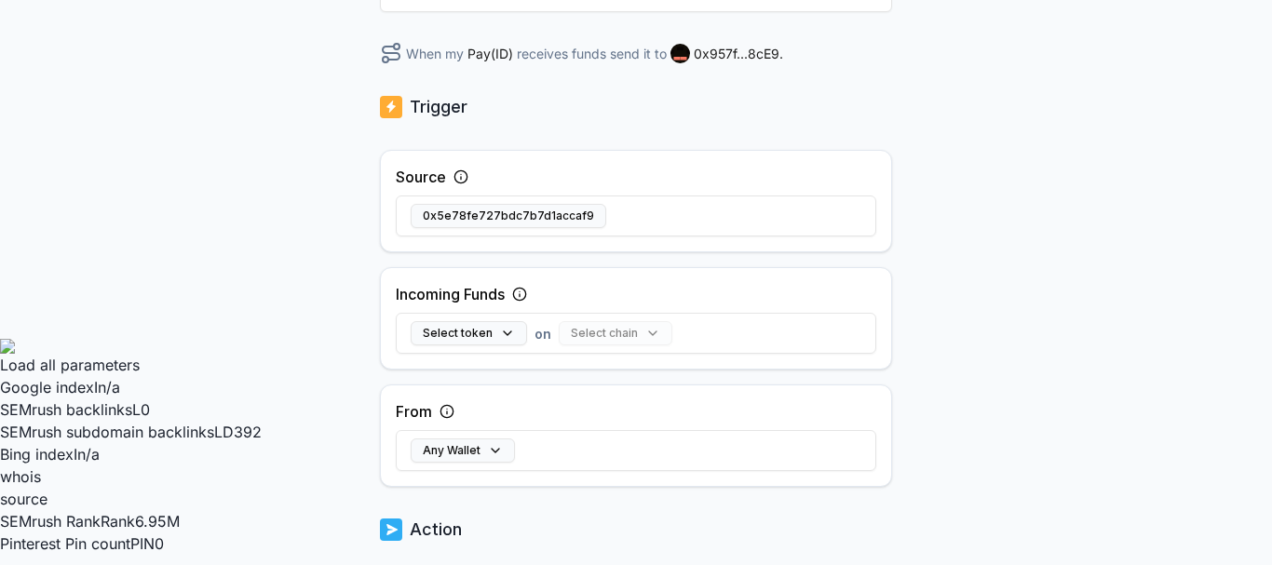
scroll to position [635, 0]
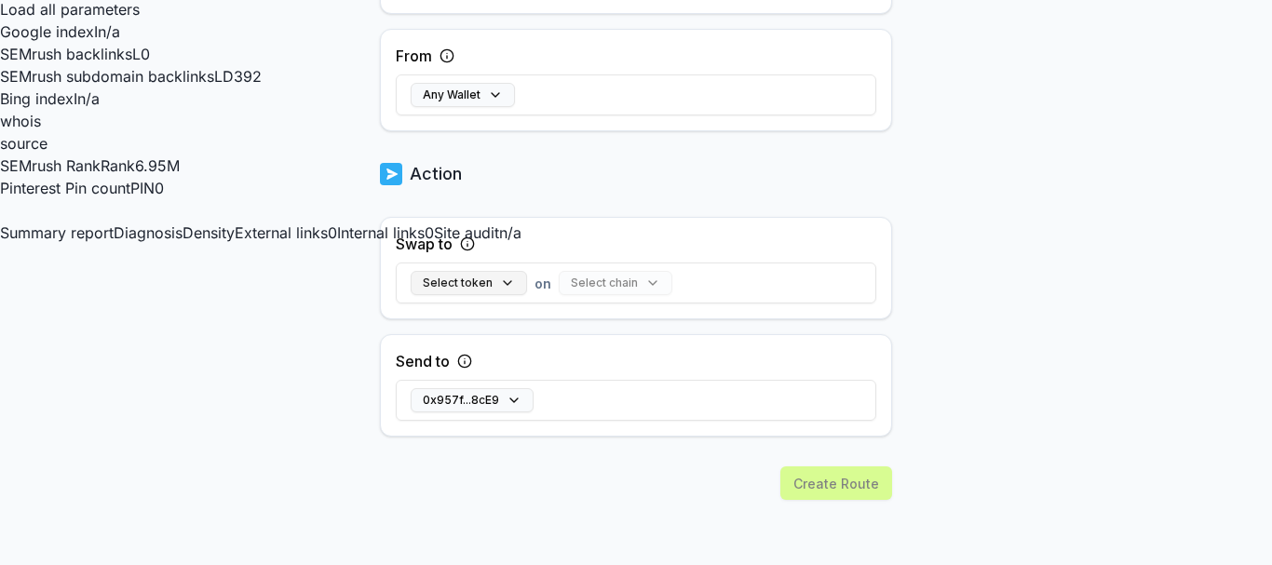
click at [479, 295] on button "Select token" at bounding box center [469, 283] width 116 height 24
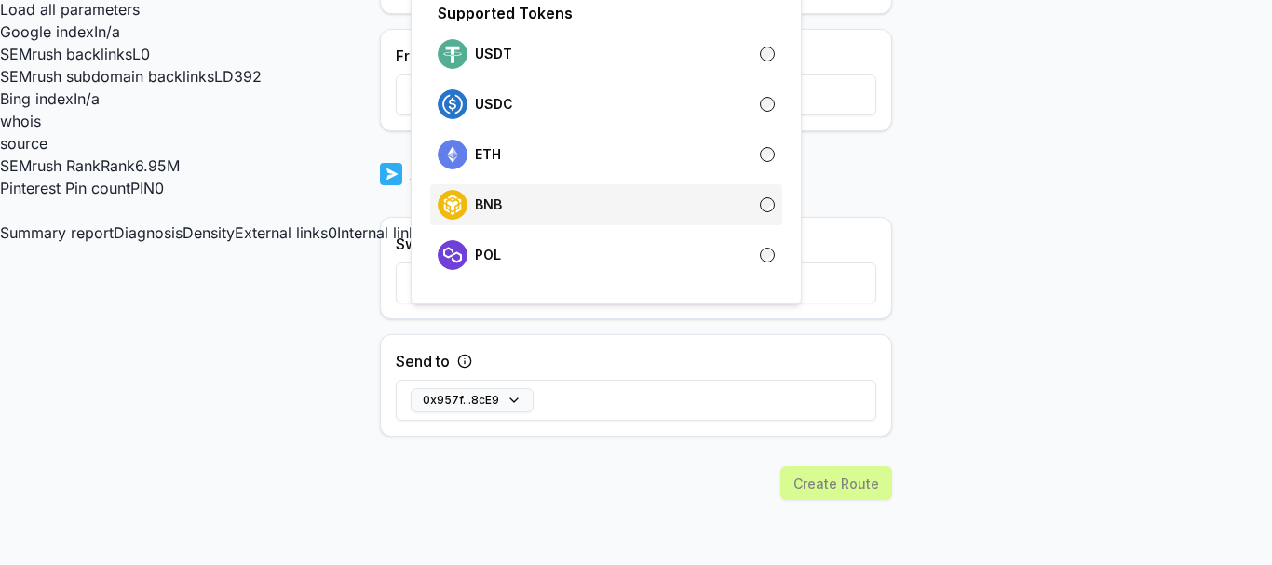
click at [535, 212] on div "BNB" at bounding box center [606, 205] width 337 height 30
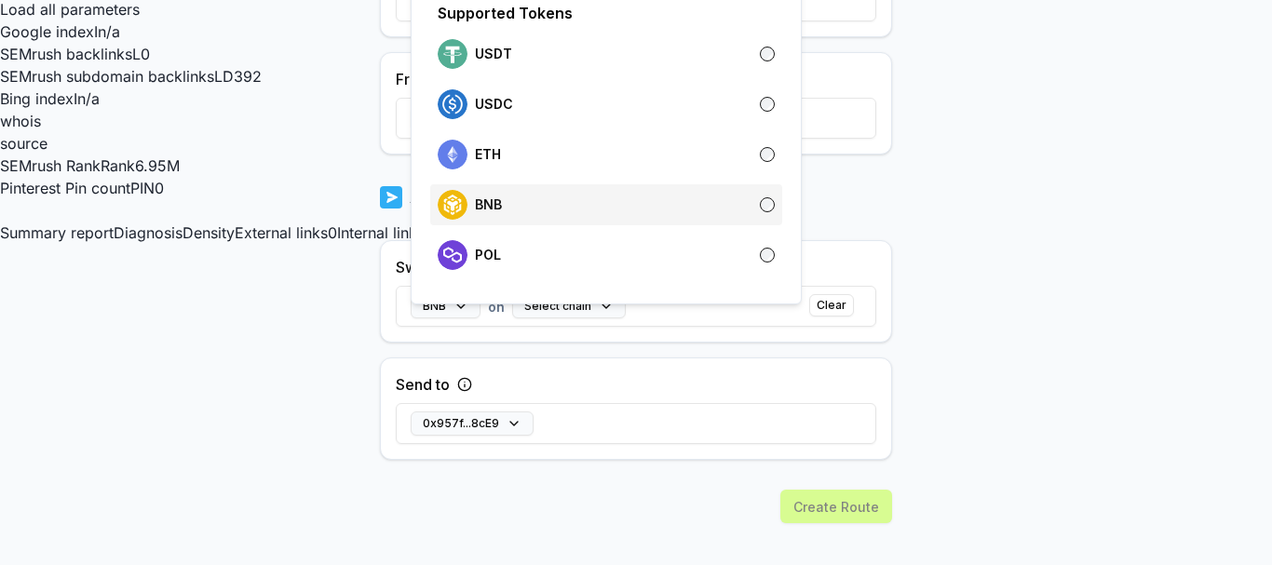
scroll to position [659, 0]
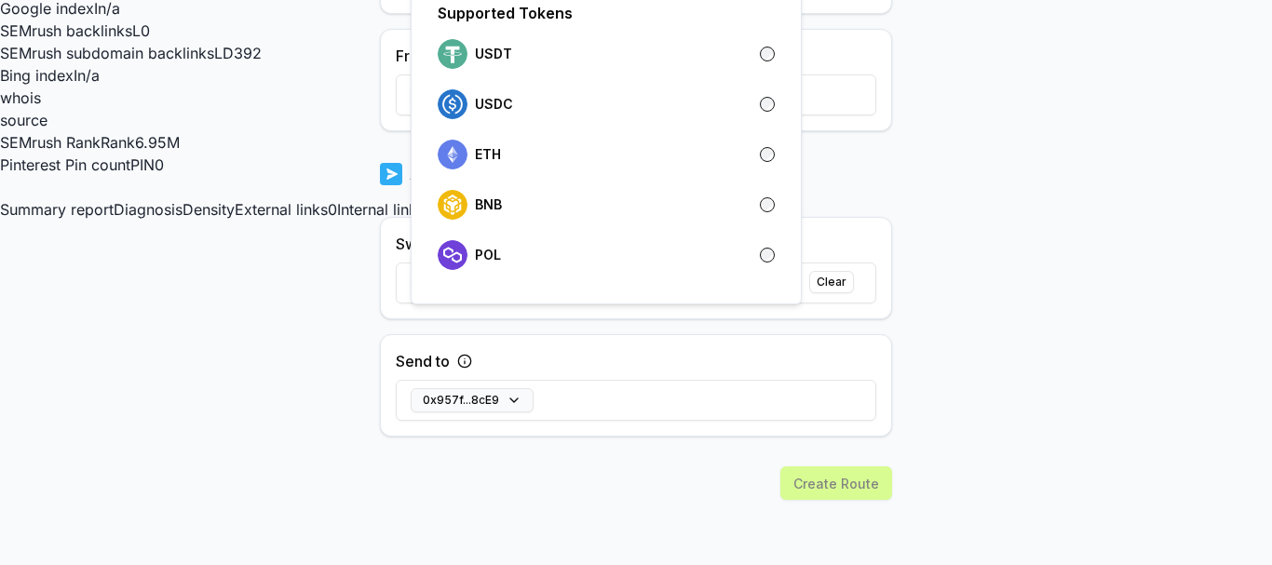
click at [129, 395] on body "Answer our quick survey for a chance to earn 10 USDT 📝 Alpha 0 Points Back Crea…" at bounding box center [636, 282] width 1272 height 565
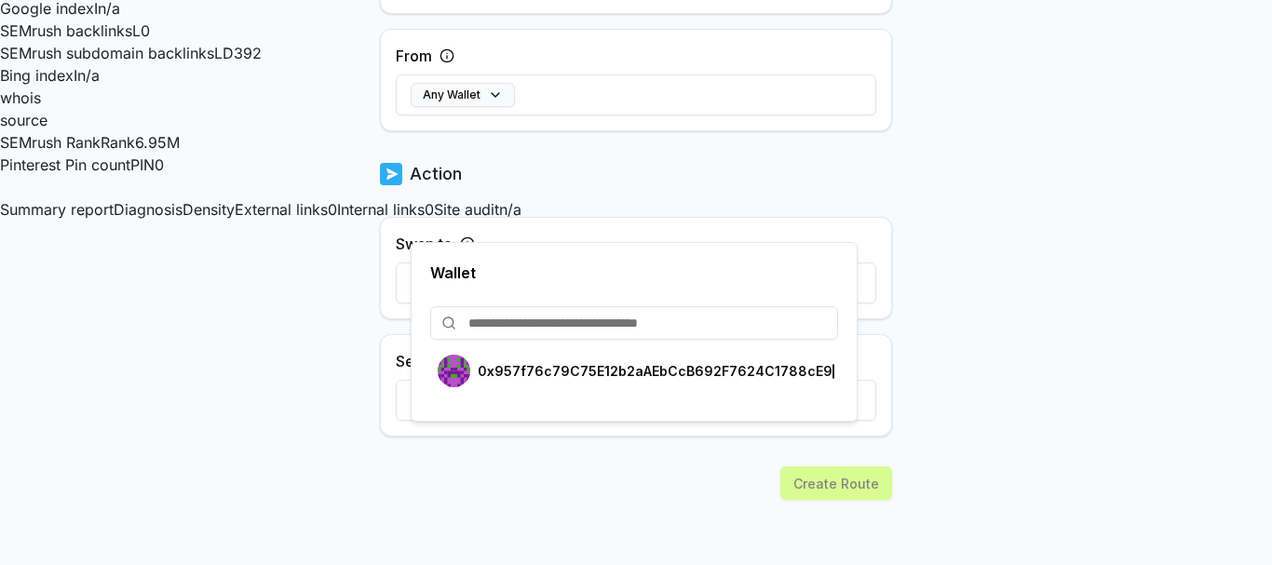
click at [505, 413] on button "0x957f...8cE9" at bounding box center [472, 400] width 123 height 24
click at [567, 383] on div "0x957f76c79C75E12b2aAEbCcB692F7624C1788cE9" at bounding box center [635, 371] width 395 height 33
click at [1063, 411] on body "Answer our quick survey for a chance to earn 10 USDT 📝 Alpha 0 Points Back Crea…" at bounding box center [636, 282] width 1272 height 565
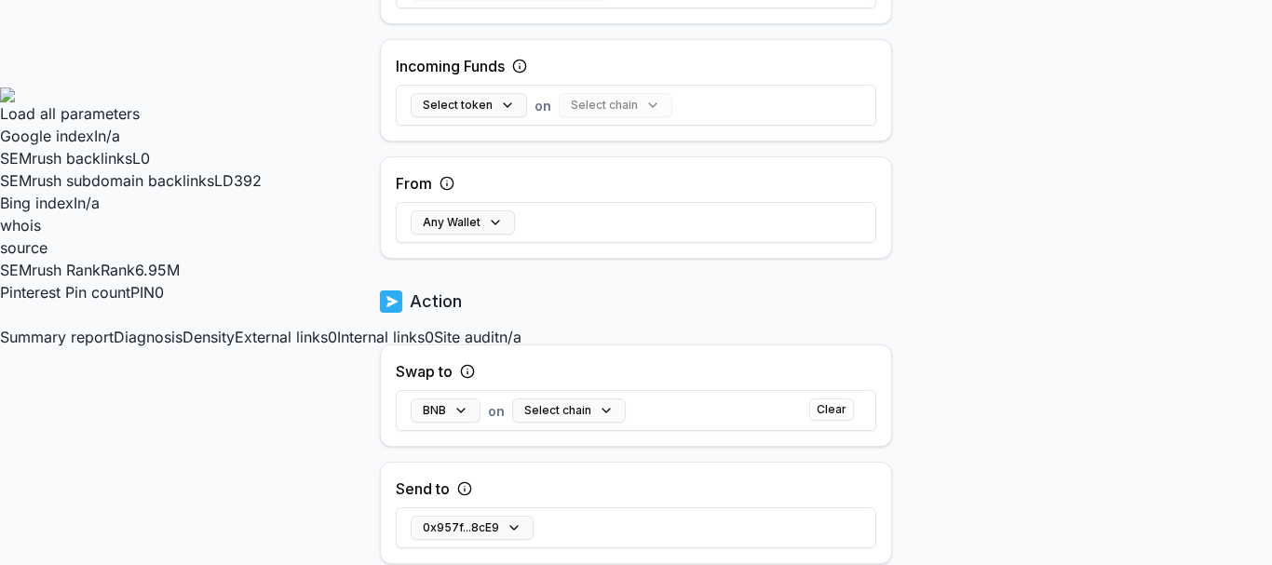
scroll to position [379, 0]
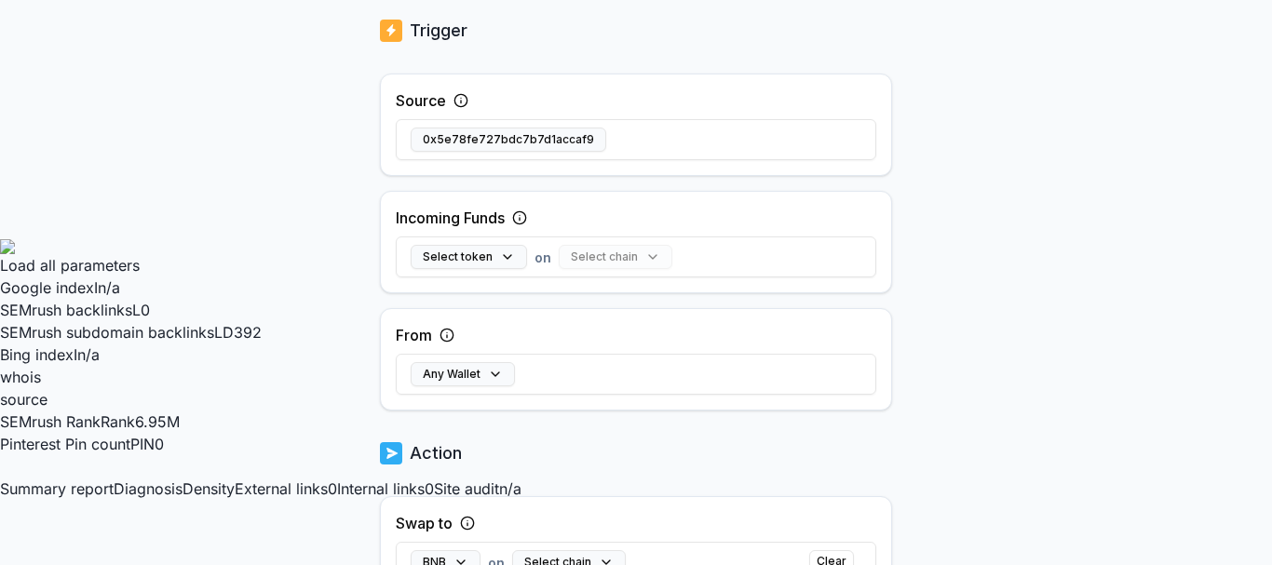
click at [470, 280] on div "Select token on Select chain" at bounding box center [636, 257] width 481 height 54
click at [469, 269] on button "Select token" at bounding box center [469, 257] width 116 height 24
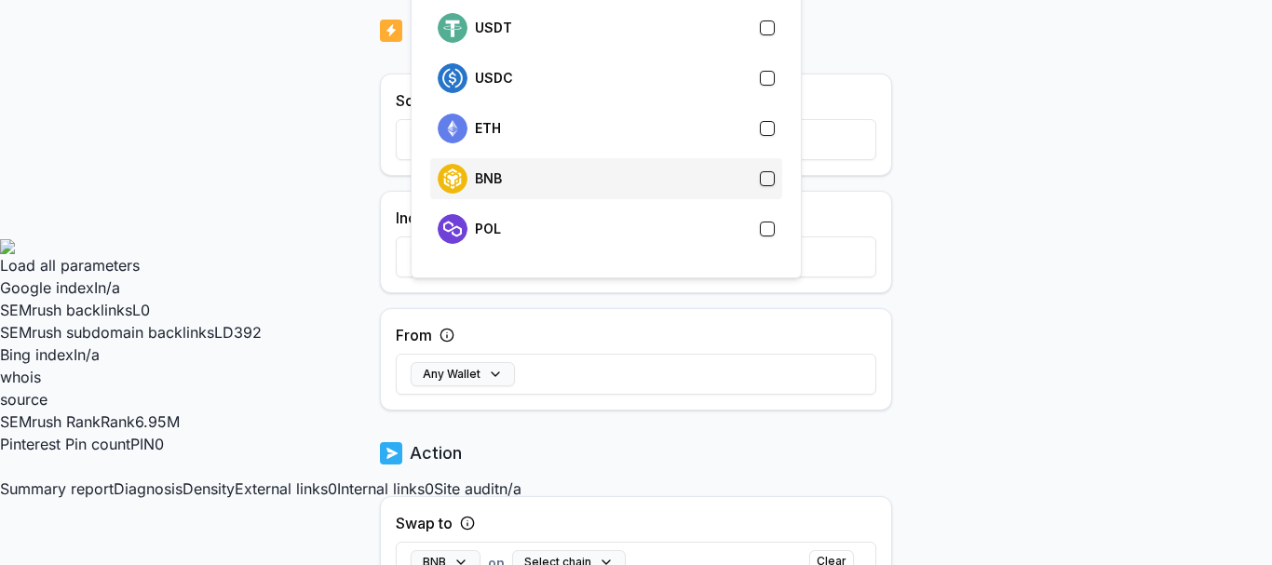
click at [550, 181] on div "BNB" at bounding box center [606, 179] width 337 height 30
click at [970, 321] on body "Answer our quick survey for a chance to earn 10 USDT 📝 Alpha 0 Points Back Crea…" at bounding box center [636, 282] width 1272 height 565
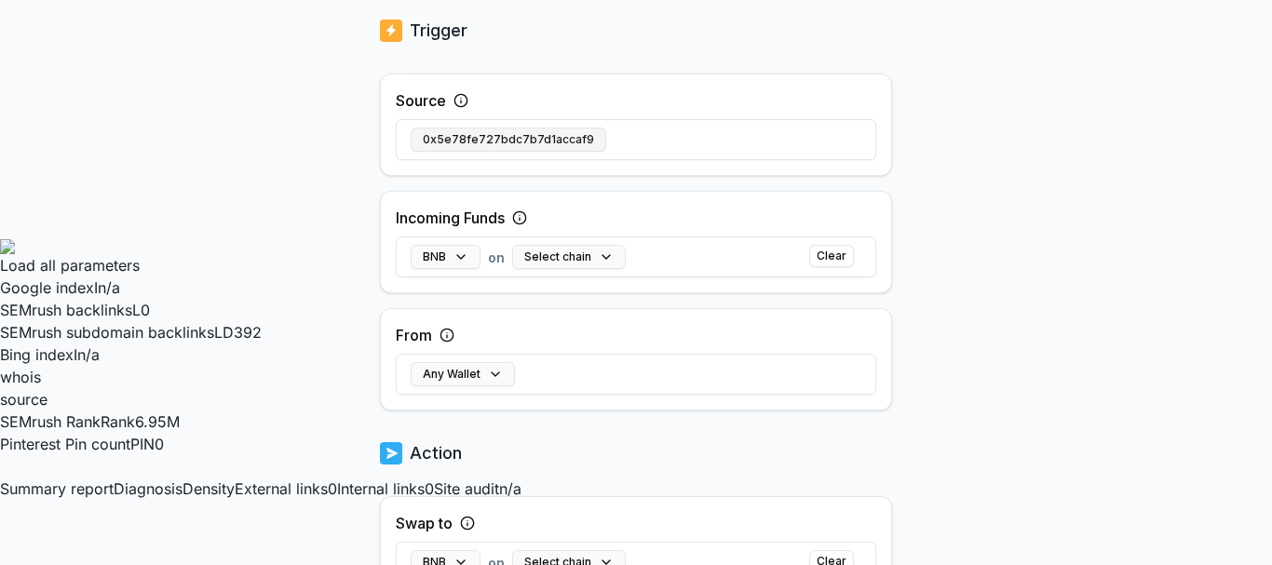
click at [483, 152] on button "0x5e78fe727bdc7b7d1accaf9" at bounding box center [509, 140] width 196 height 24
click at [484, 387] on button "Any Wallet" at bounding box center [463, 374] width 104 height 24
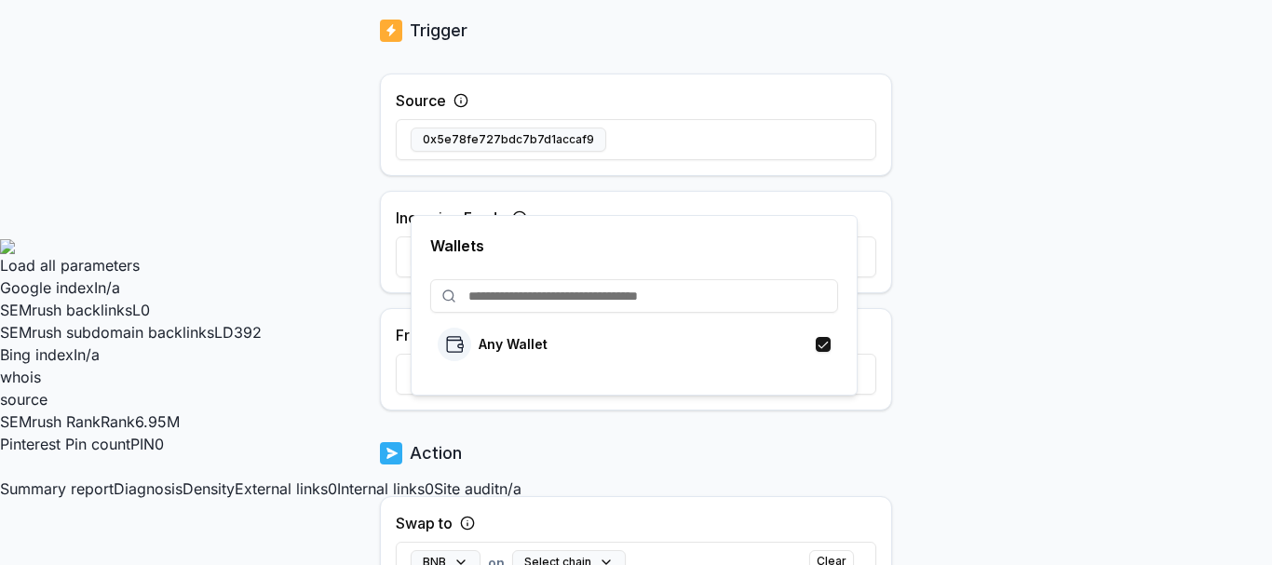
click at [280, 387] on body "Answer our quick survey for a chance to earn 10 USDT 📝 Alpha 0 Points Back Crea…" at bounding box center [636, 282] width 1272 height 565
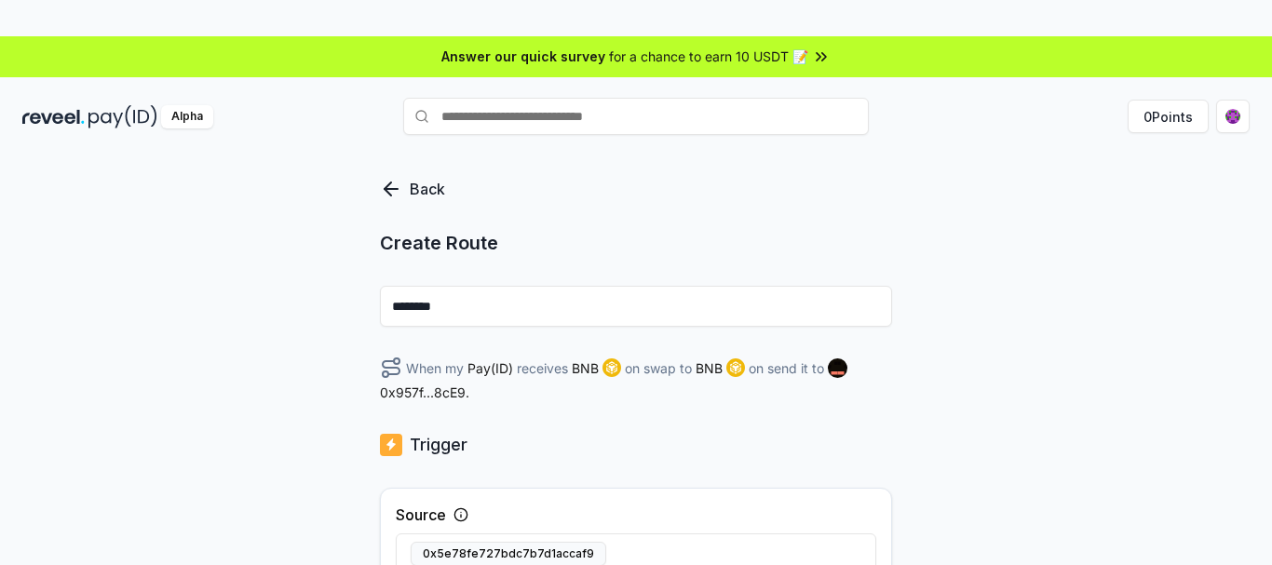
scroll to position [0, 0]
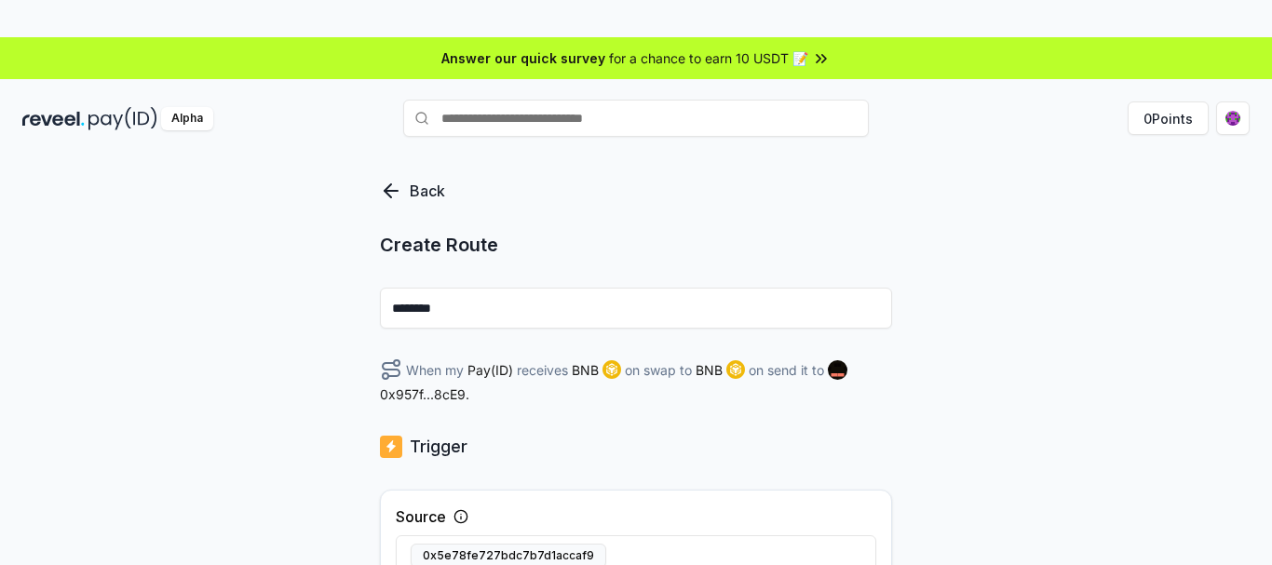
click at [537, 288] on input "********" at bounding box center [636, 308] width 512 height 41
